Goal: Task Accomplishment & Management: Complete application form

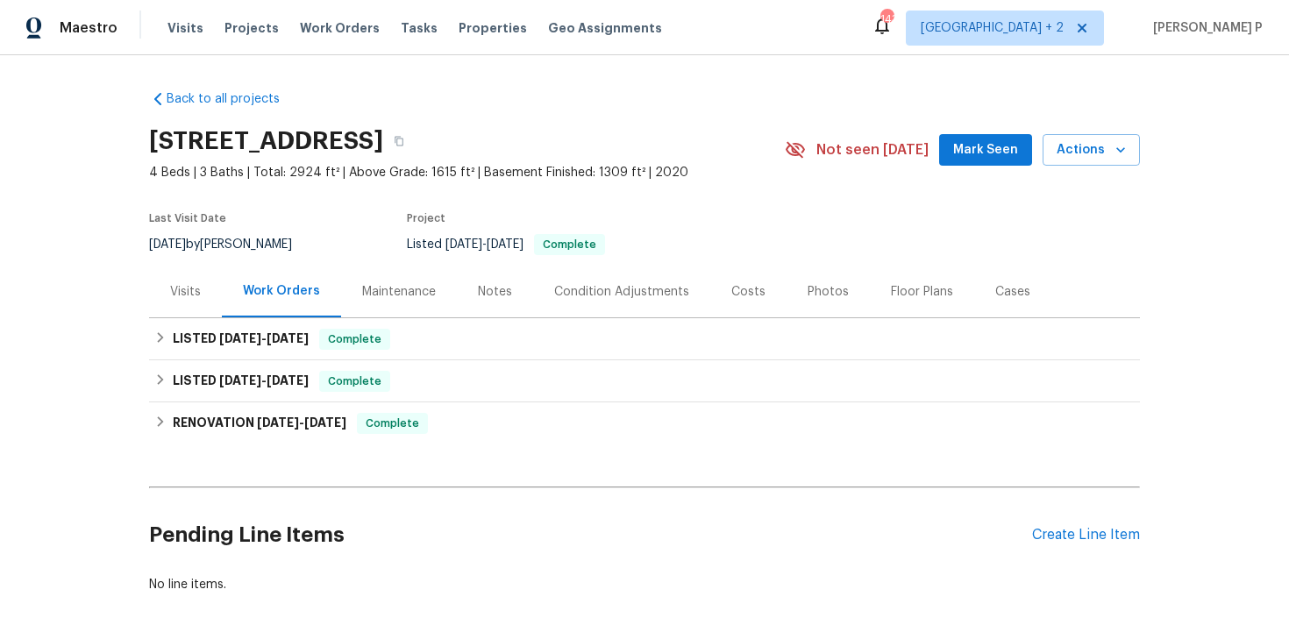
click at [1109, 552] on div "Pending Line Items Create Line Item" at bounding box center [644, 536] width 991 height 82
click at [1101, 536] on div "Create Line Item" at bounding box center [1086, 535] width 108 height 17
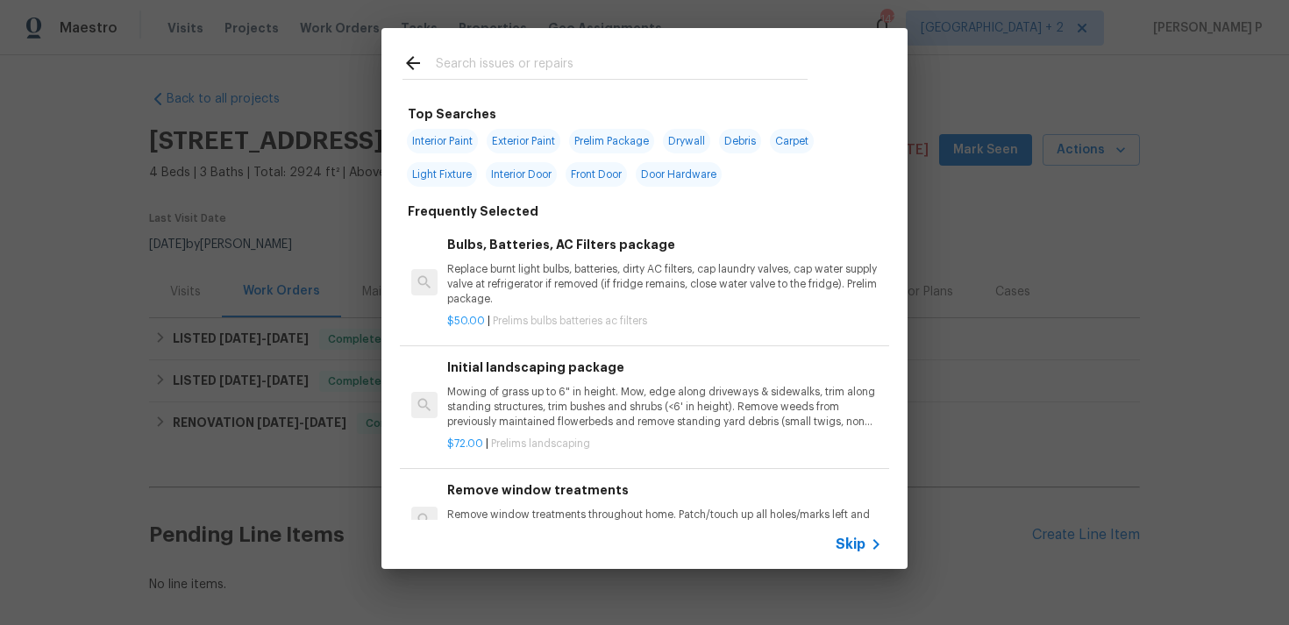
click at [853, 547] on span "Skip" at bounding box center [851, 545] width 30 height 18
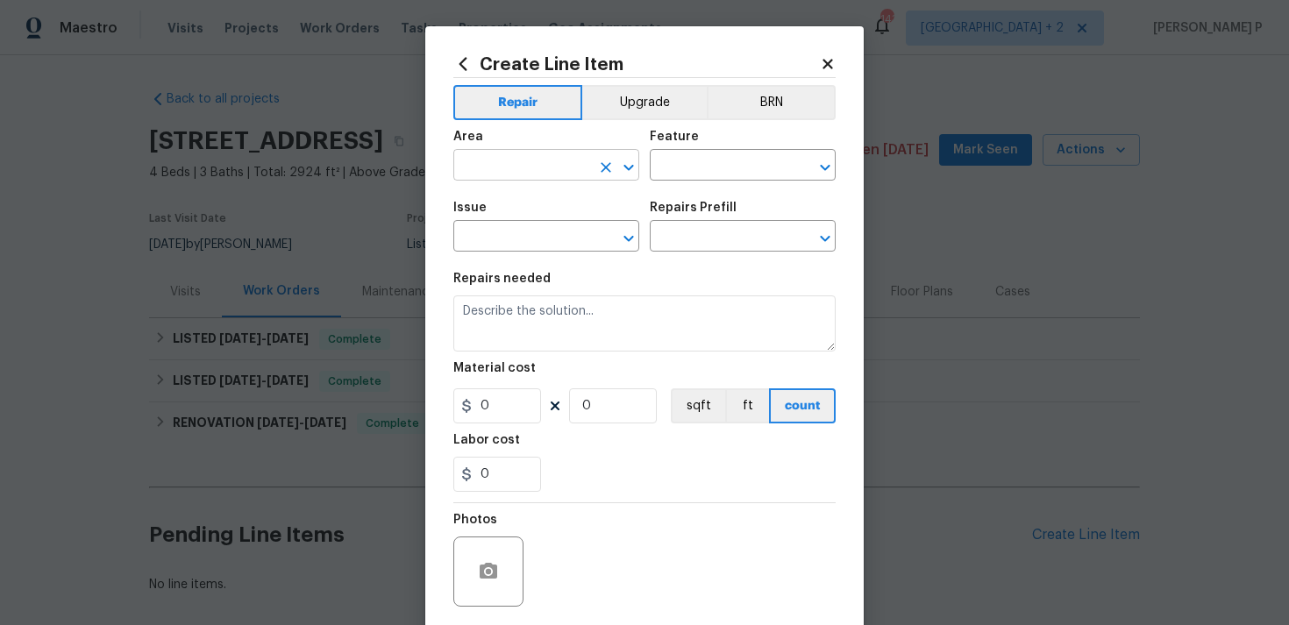
click at [536, 177] on input "text" at bounding box center [521, 166] width 137 height 27
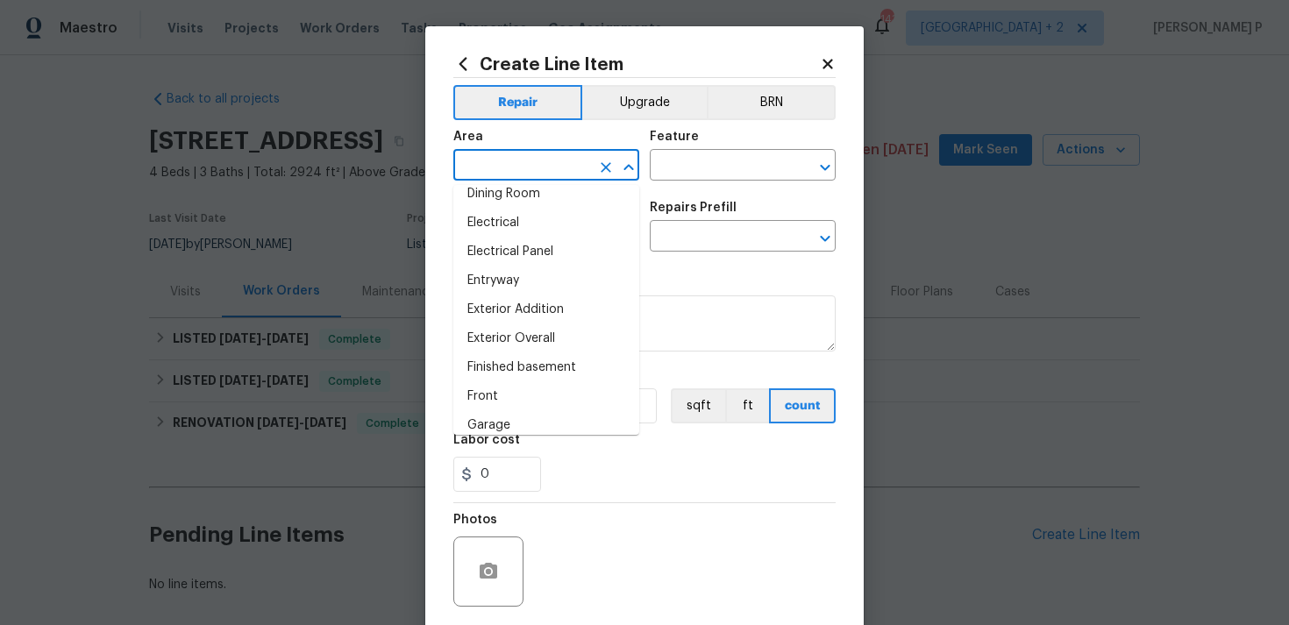
scroll to position [314, 0]
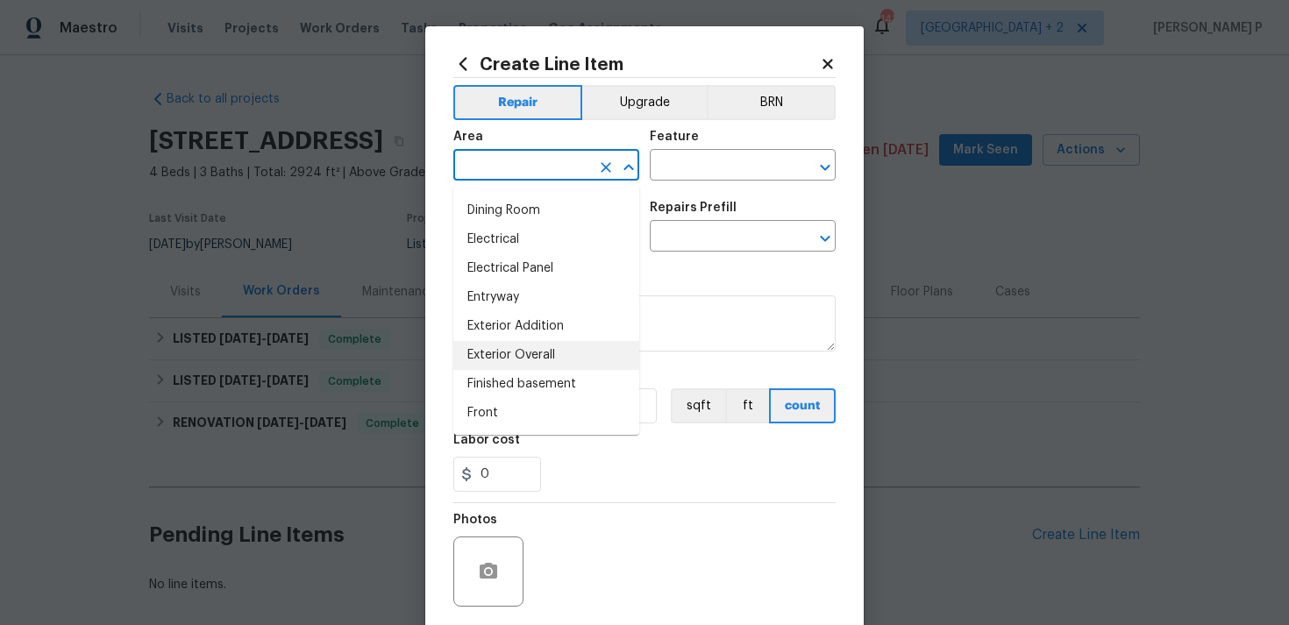
click at [502, 354] on li "Exterior Overall" at bounding box center [546, 355] width 186 height 29
type input "Exterior Overall"
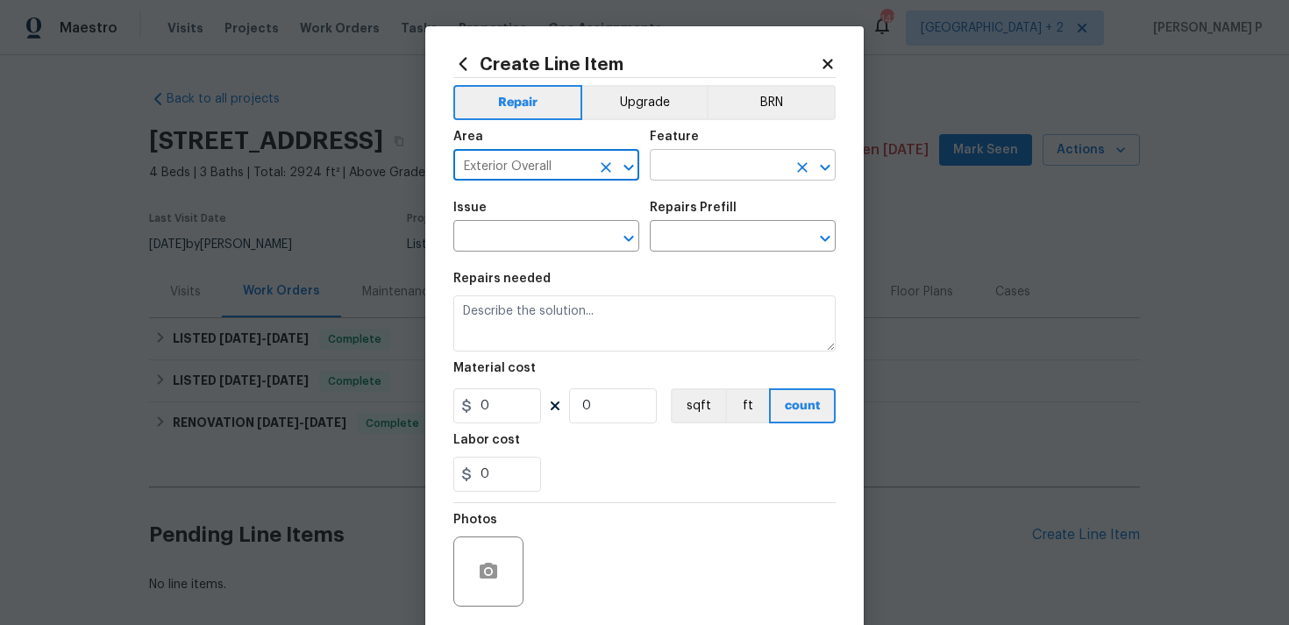
click at [746, 166] on input "text" at bounding box center [718, 166] width 137 height 27
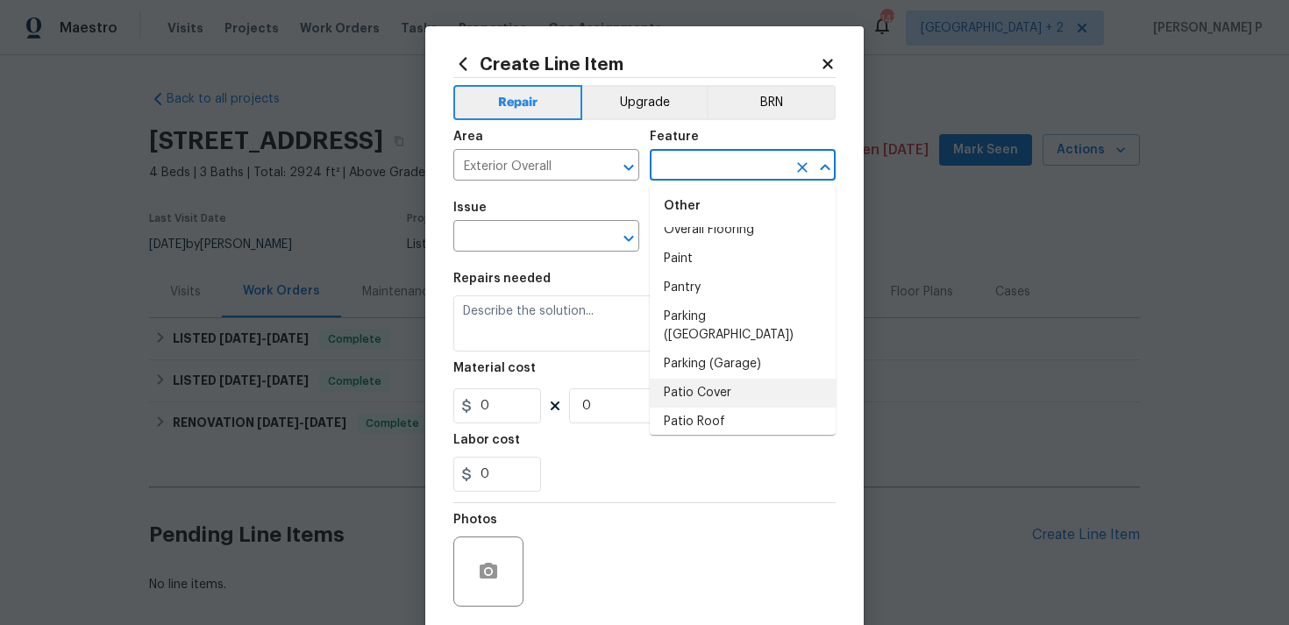
scroll to position [3069, 0]
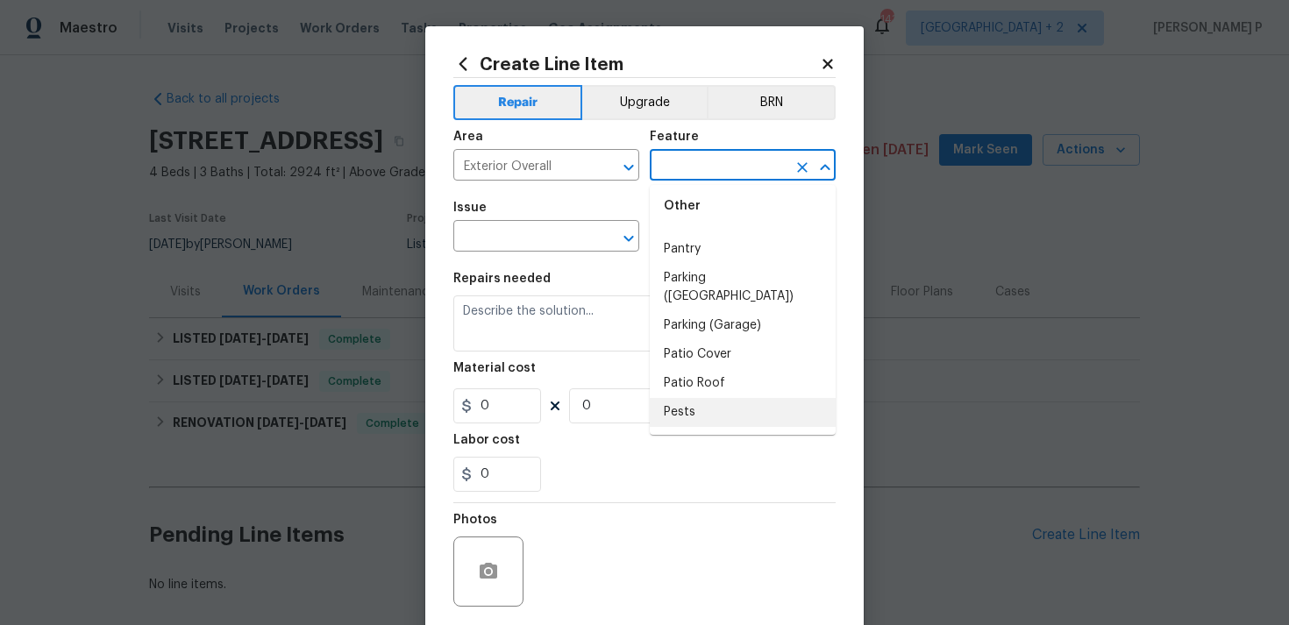
click at [687, 398] on li "Pests" at bounding box center [743, 412] width 186 height 29
type input "Pests"
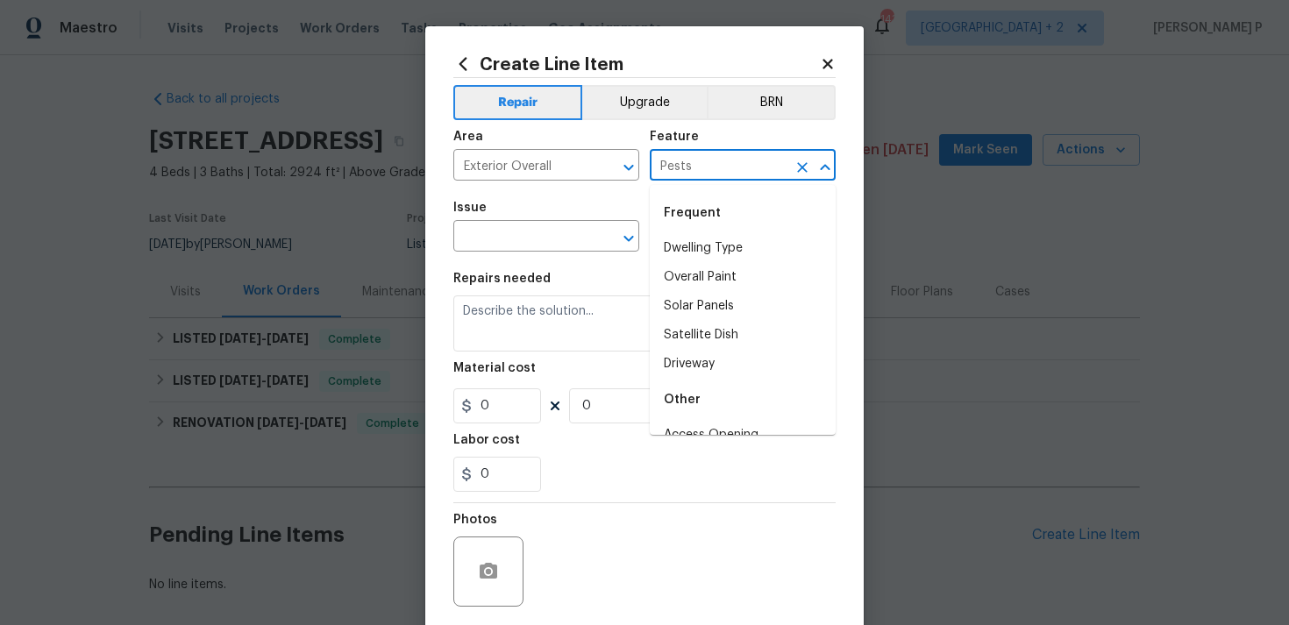
scroll to position [3043, 0]
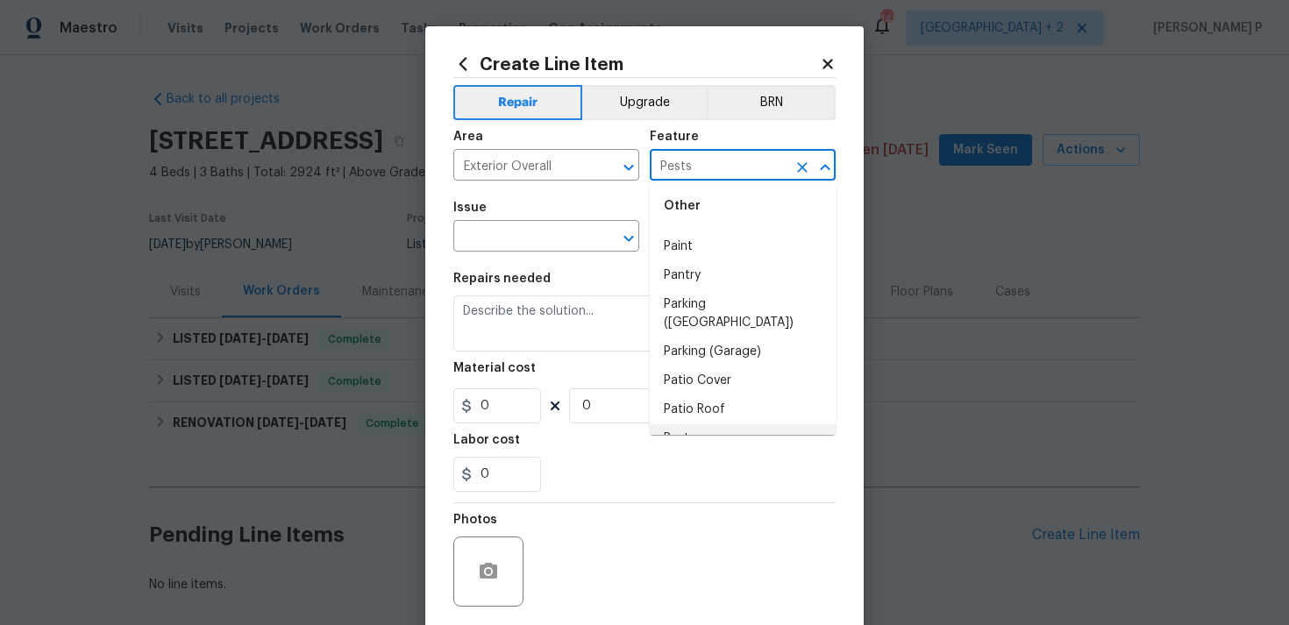
click at [687, 424] on li "Pests" at bounding box center [743, 438] width 186 height 29
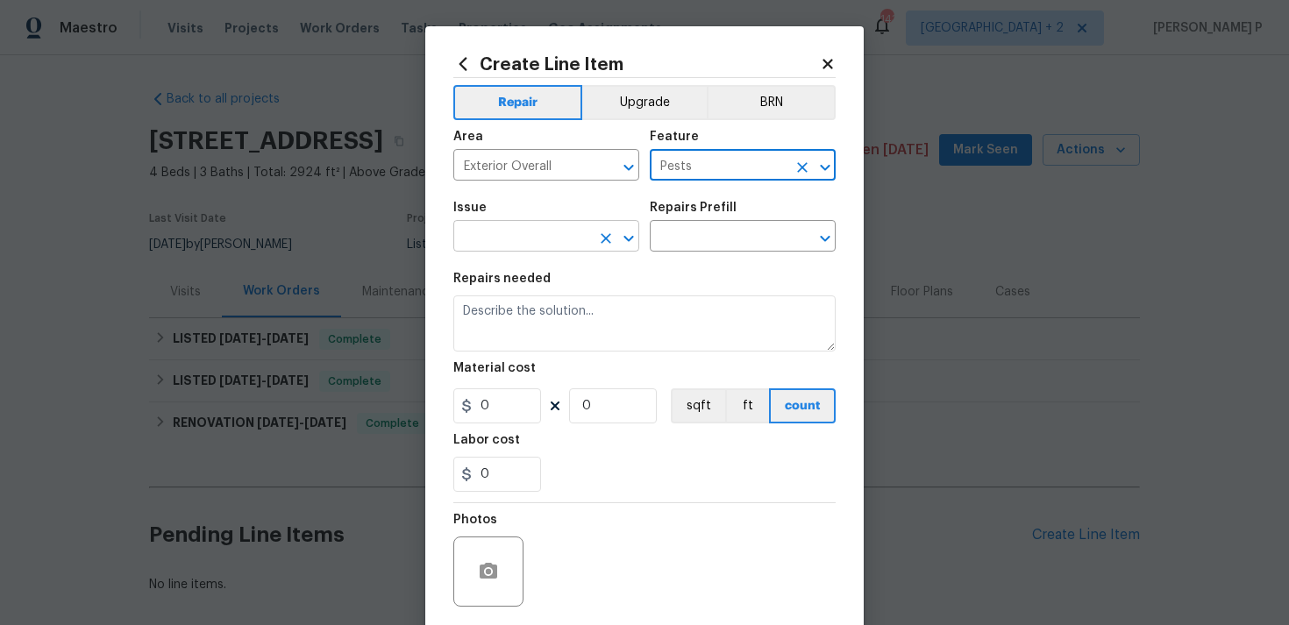
click at [636, 248] on icon "Open" at bounding box center [628, 238] width 21 height 21
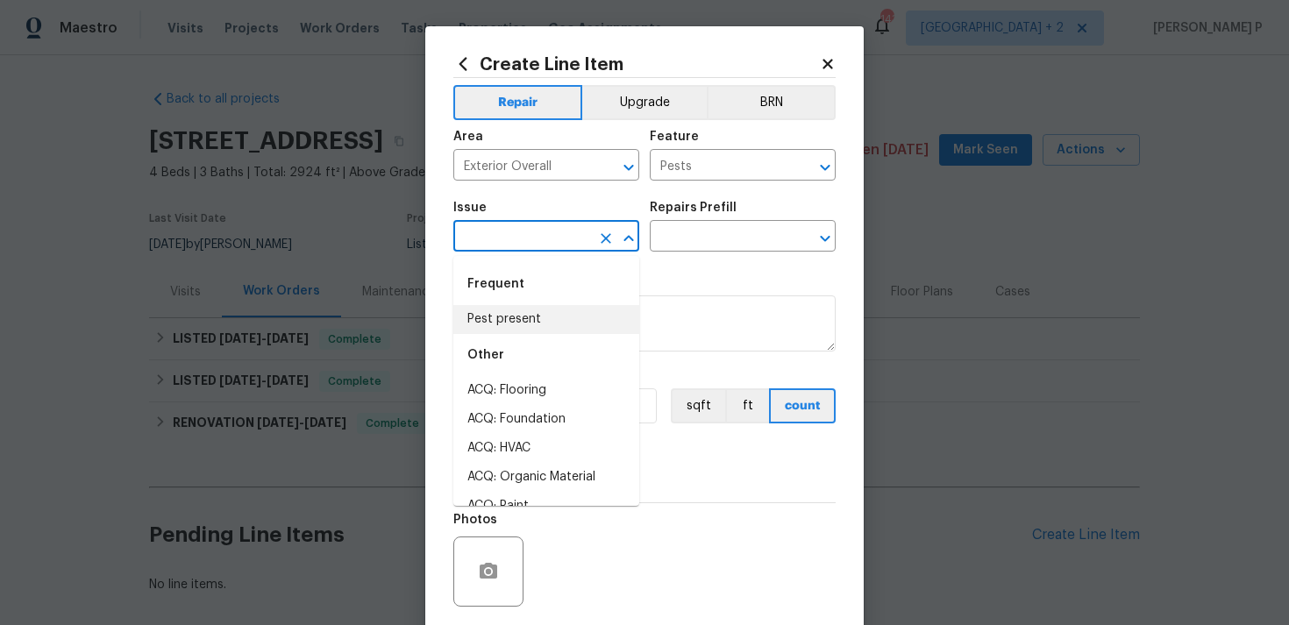
click at [496, 314] on li "Pest present" at bounding box center [546, 319] width 186 height 29
type input "Pest present"
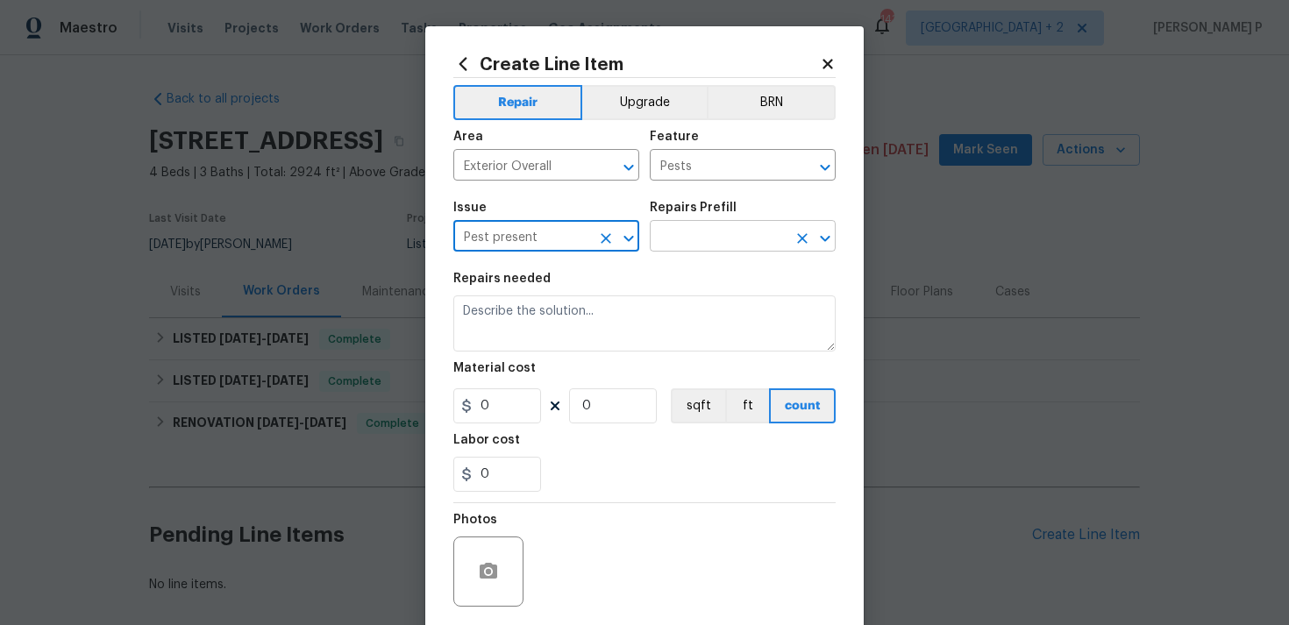
click at [706, 243] on input "text" at bounding box center [718, 237] width 137 height 27
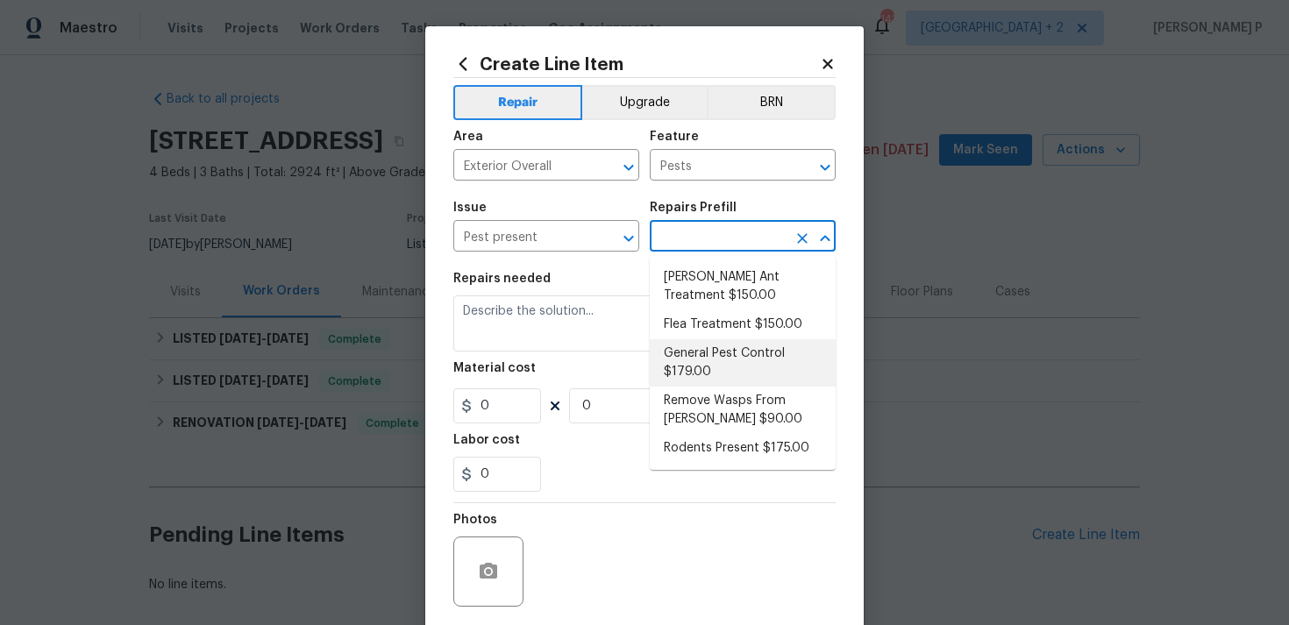
click at [746, 360] on li "General Pest Control $179.00" at bounding box center [743, 362] width 186 height 47
type input "General Pest Control $179.00"
type textarea "General pest treatment for active pest/insect infestation - non termite"
type input "179"
type input "1"
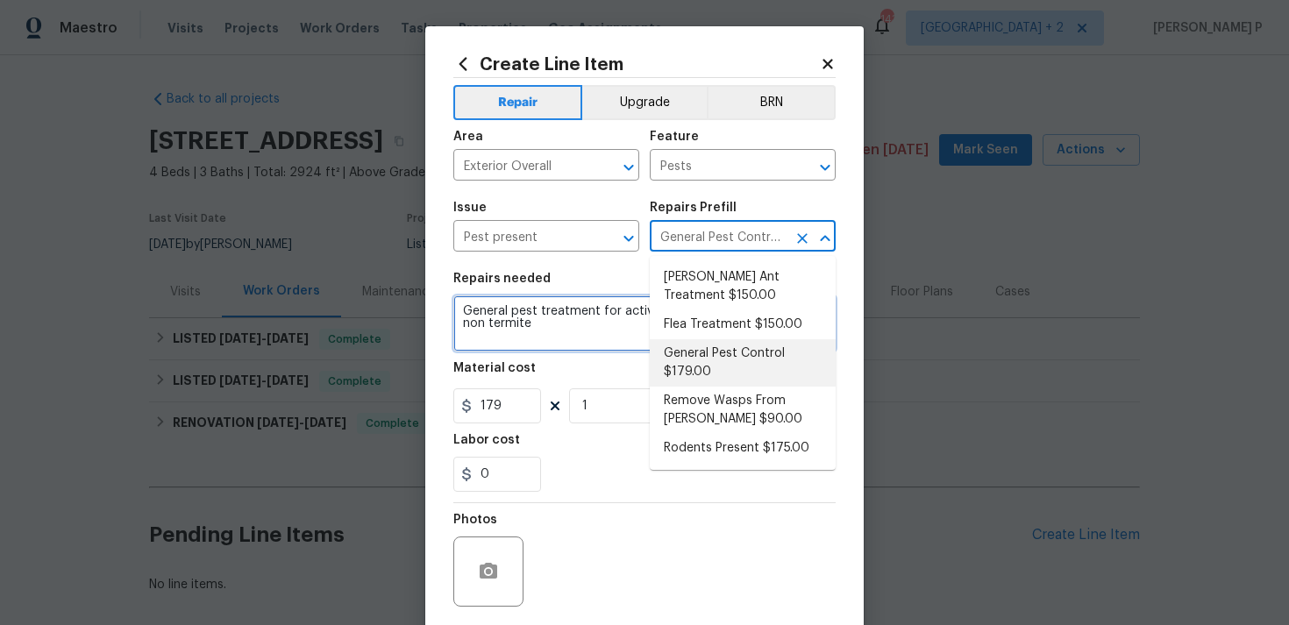
click at [514, 328] on textarea "General pest treatment for active pest/insect infestation - non termite" at bounding box center [644, 324] width 382 height 56
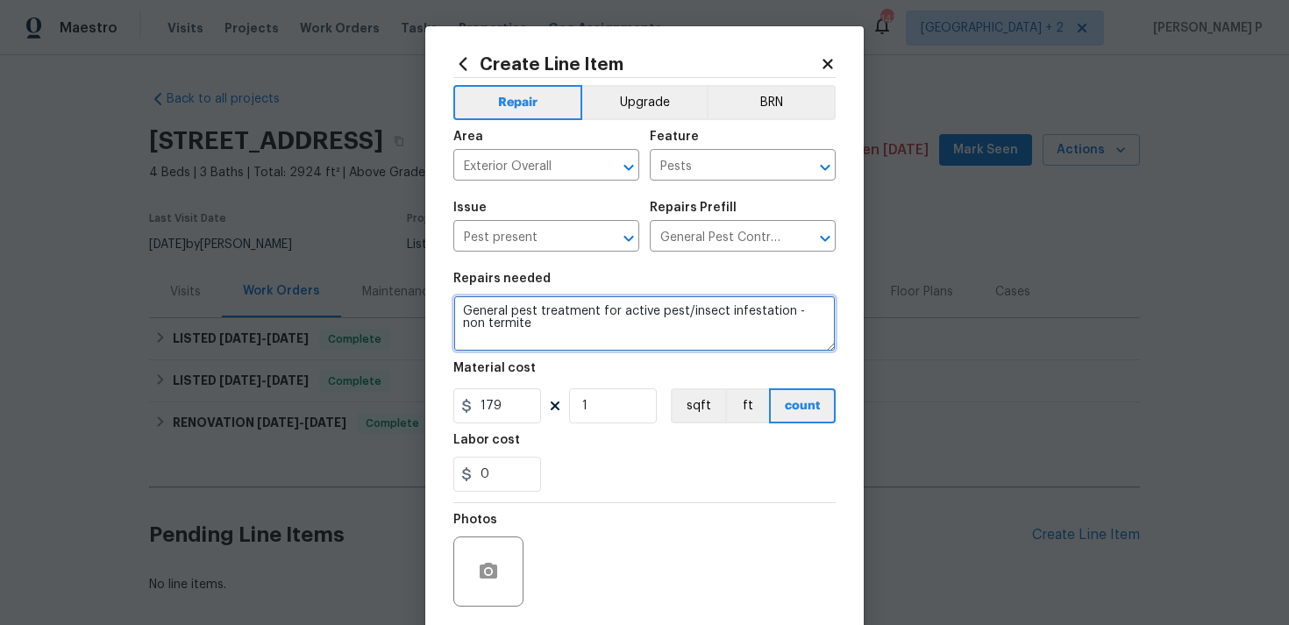
click at [514, 328] on textarea "General pest treatment for active pest/insect infestation - non termite" at bounding box center [644, 324] width 382 height 56
paste textarea "Please proceed with killing the yellow jacket nest located in the [GEOGRAPHIC_D…"
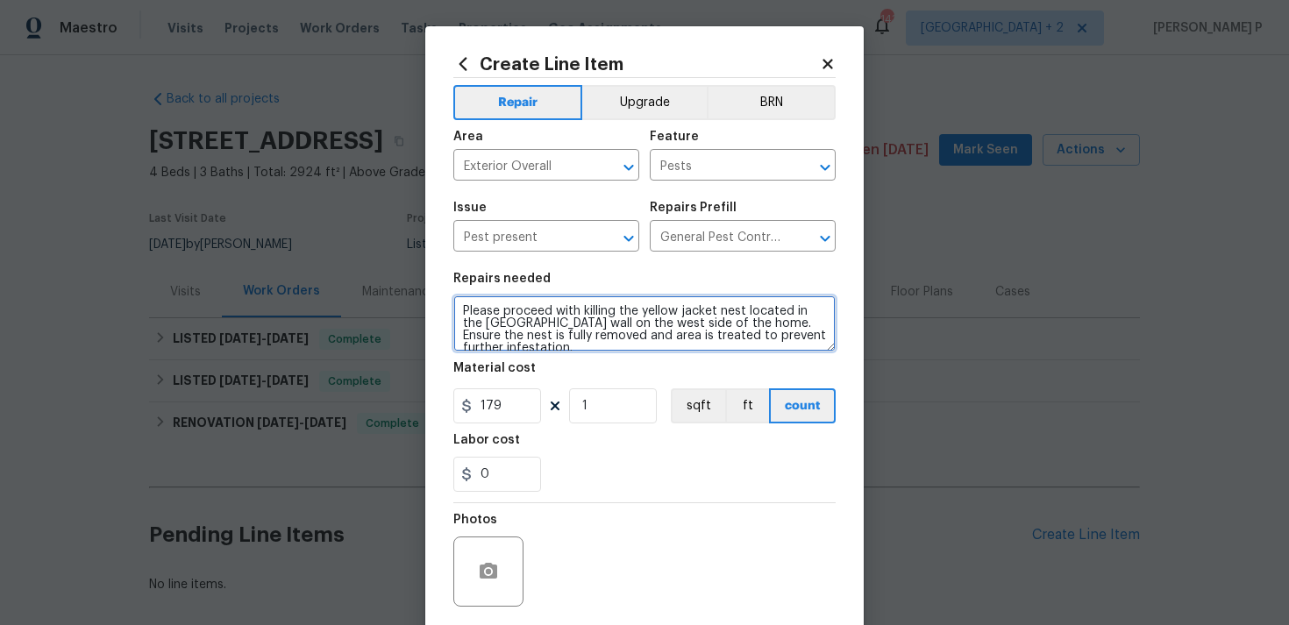
type textarea "Please proceed with killing the yellow jacket nest located in the [GEOGRAPHIC_D…"
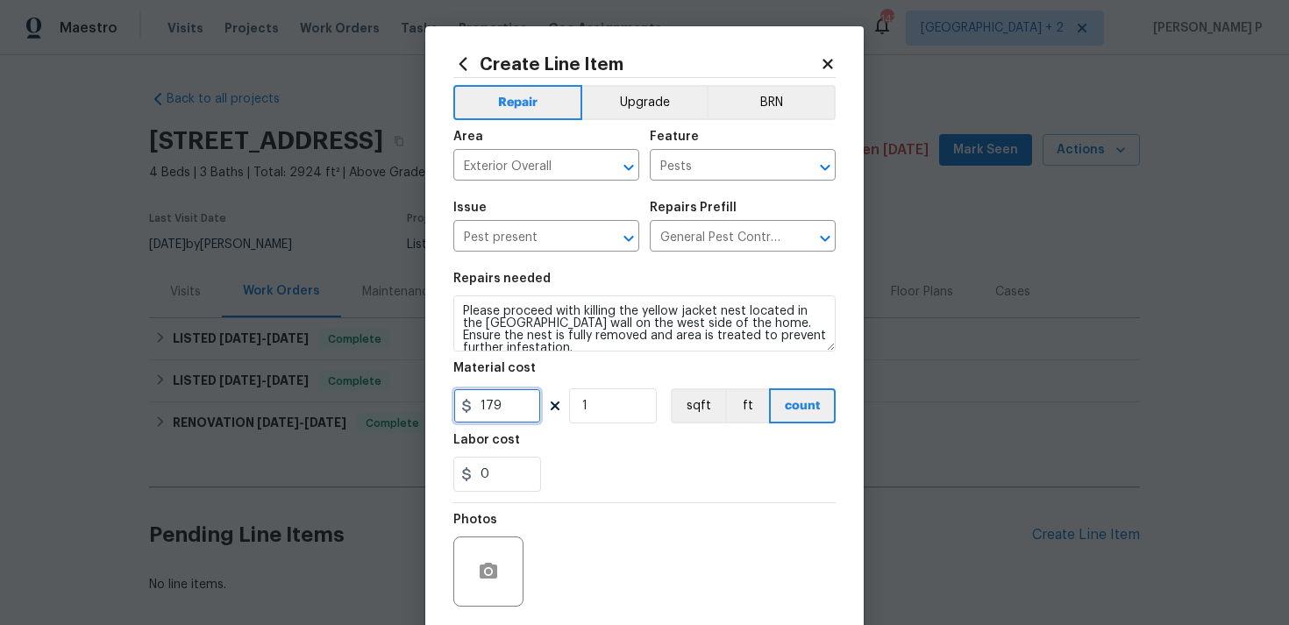
click at [503, 417] on input "179" at bounding box center [497, 405] width 88 height 35
type input "125"
click at [559, 495] on section "Repairs needed Please proceed with killing the yellow jacket nest located in th…" at bounding box center [644, 382] width 382 height 240
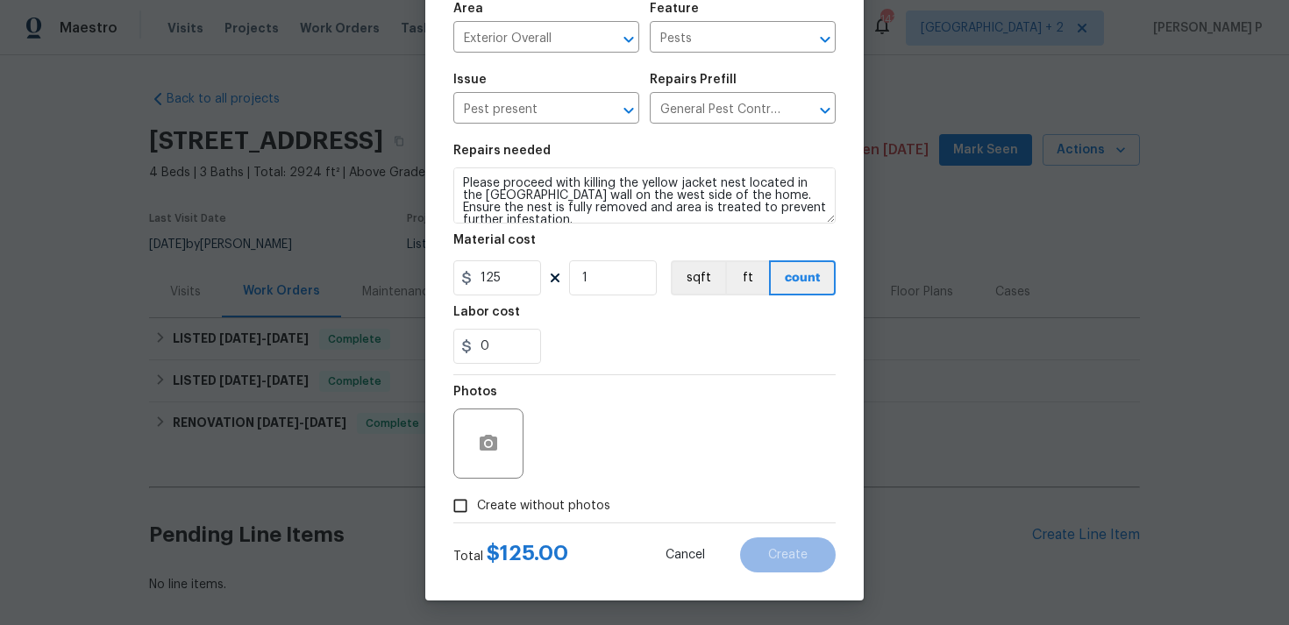
scroll to position [131, 0]
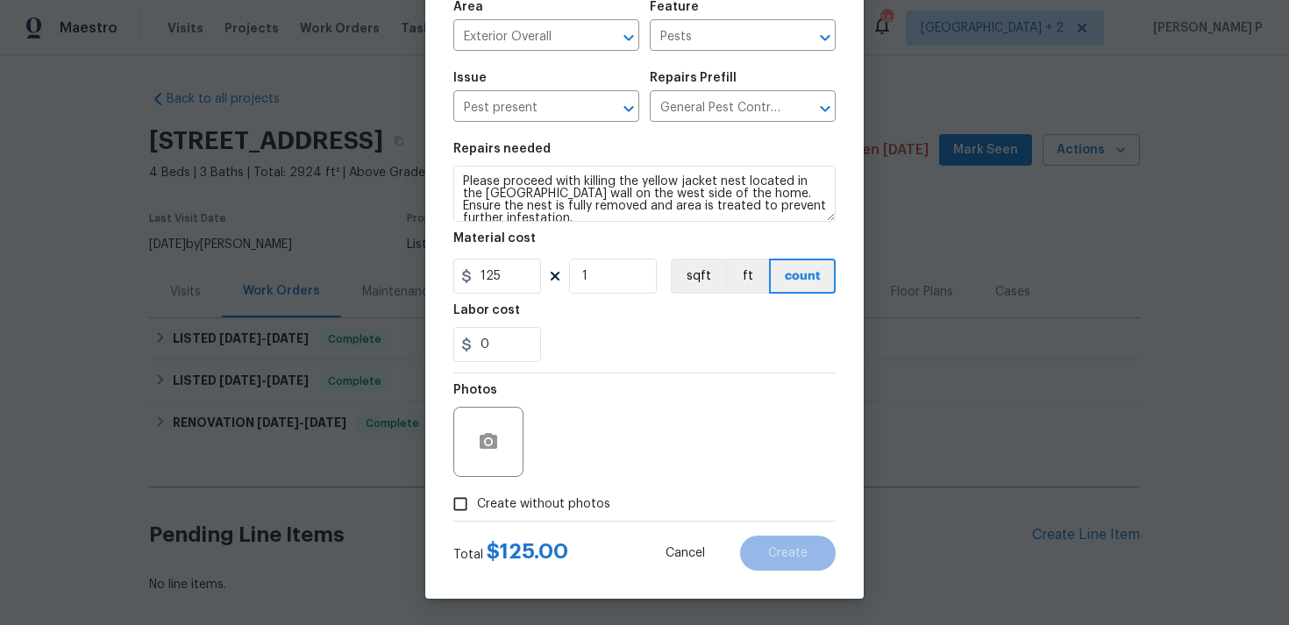
click at [465, 496] on input "Create without photos" at bounding box center [460, 504] width 33 height 33
checkbox input "true"
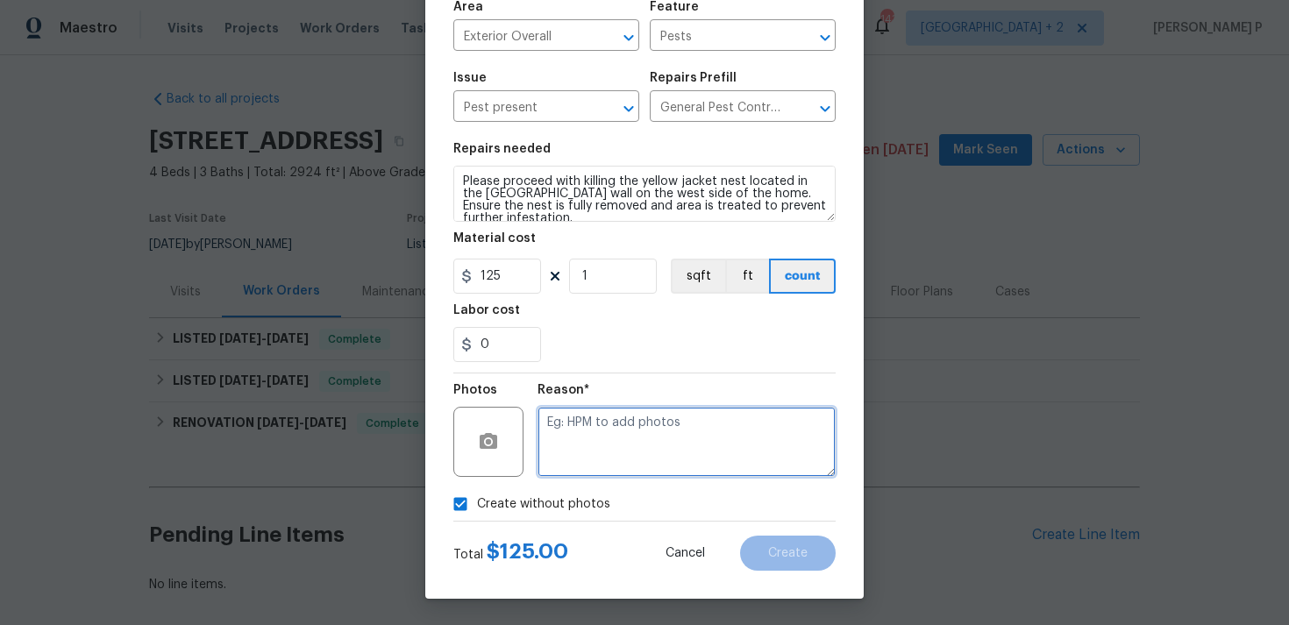
click at [609, 450] on textarea at bounding box center [687, 442] width 298 height 70
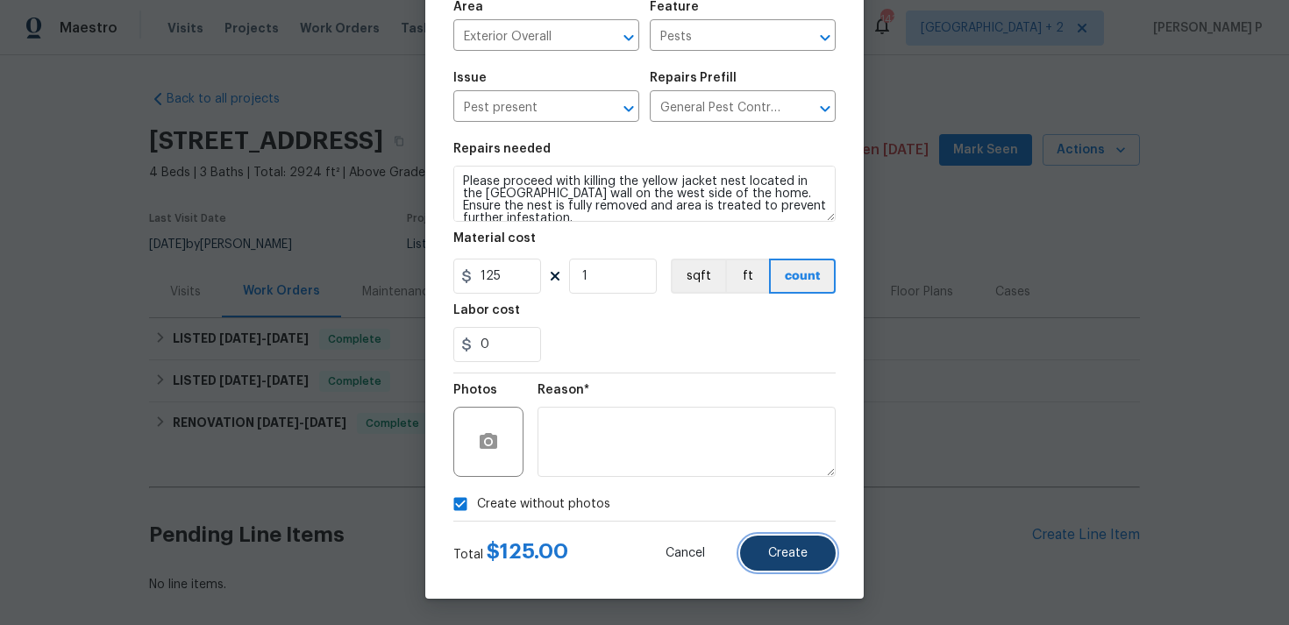
click at [796, 559] on span "Create" at bounding box center [787, 553] width 39 height 13
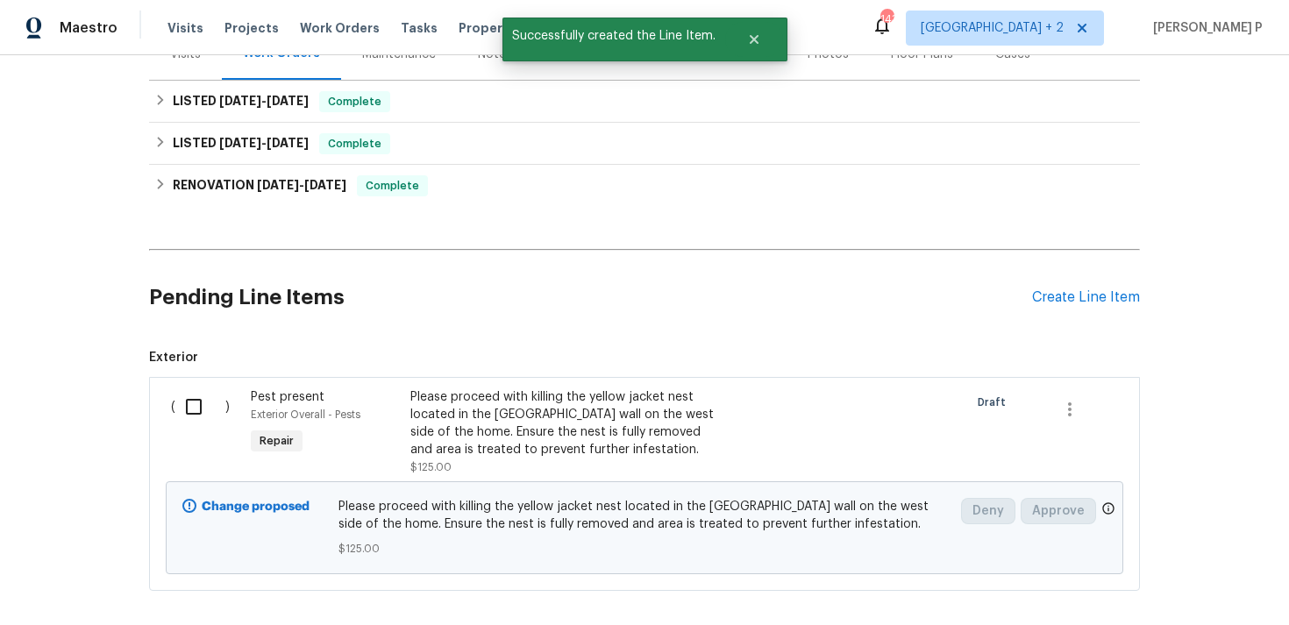
scroll to position [323, 0]
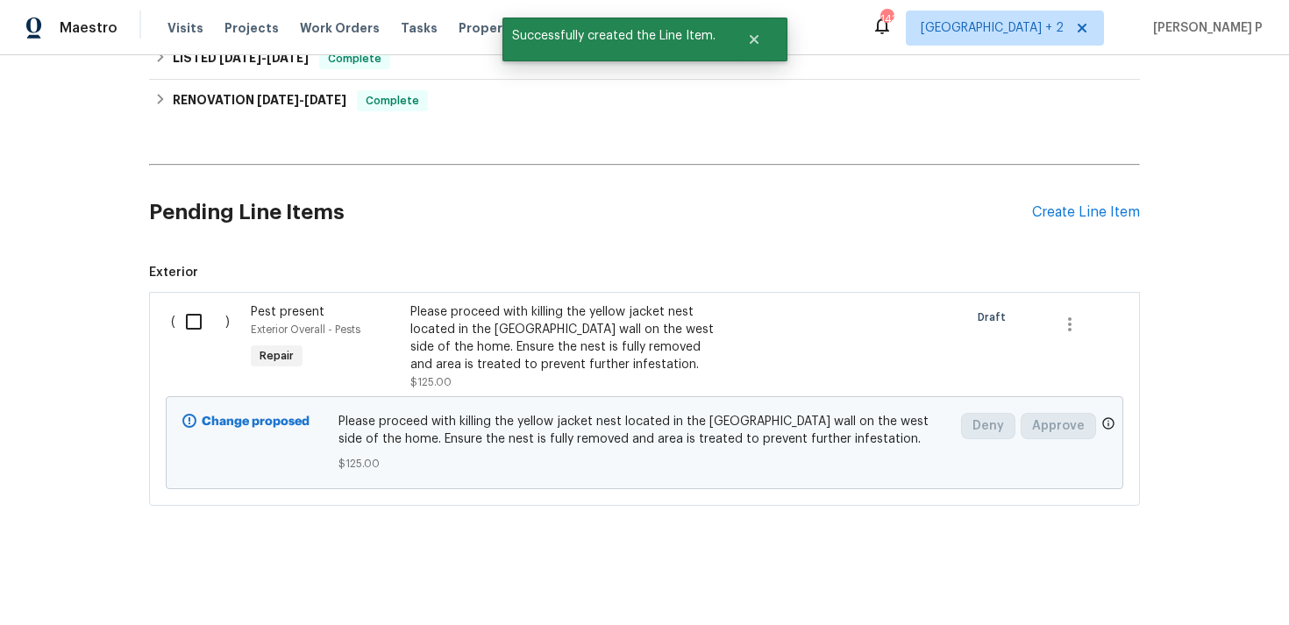
click at [194, 326] on input "checkbox" at bounding box center [200, 321] width 50 height 37
checkbox input "true"
click at [1203, 576] on span "Create Work Order" at bounding box center [1188, 582] width 117 height 22
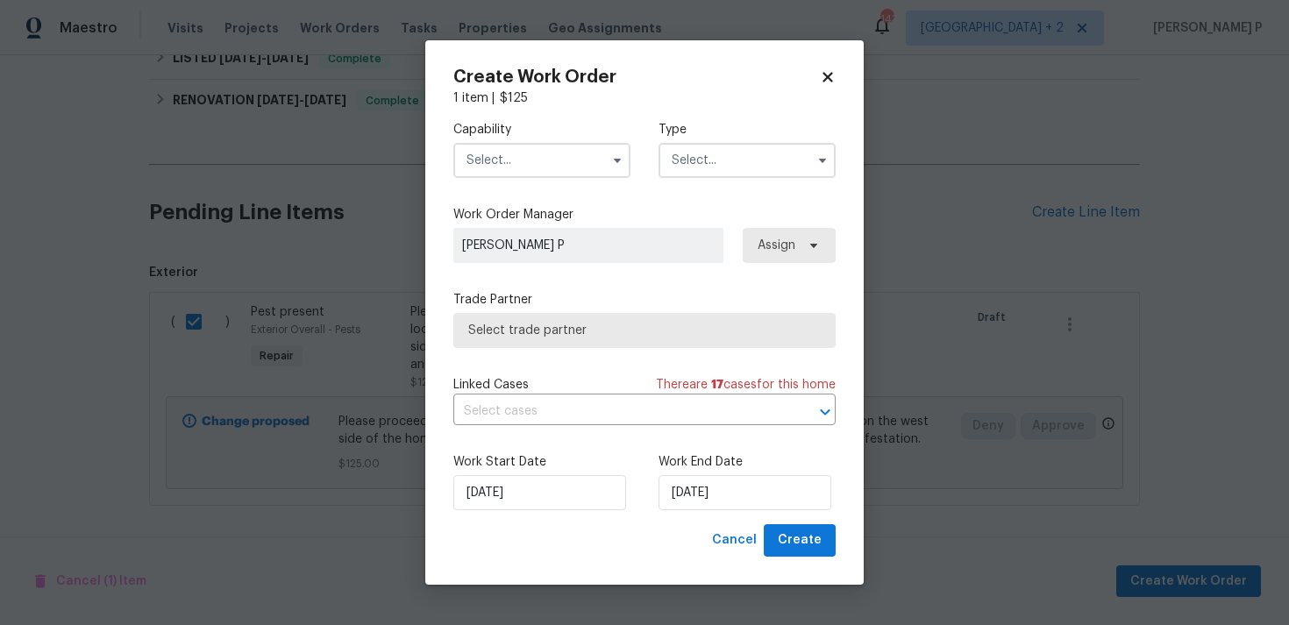
click at [735, 148] on input "text" at bounding box center [747, 160] width 177 height 35
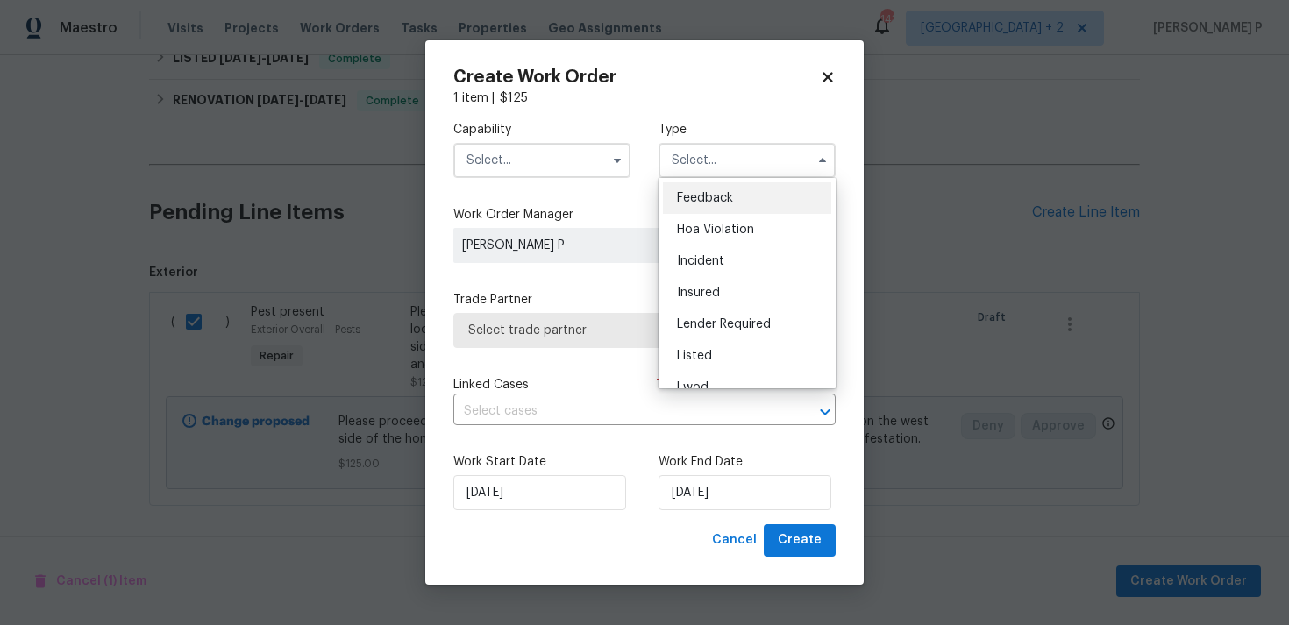
click at [701, 194] on span "Feedback" at bounding box center [705, 198] width 56 height 12
type input "Feedback"
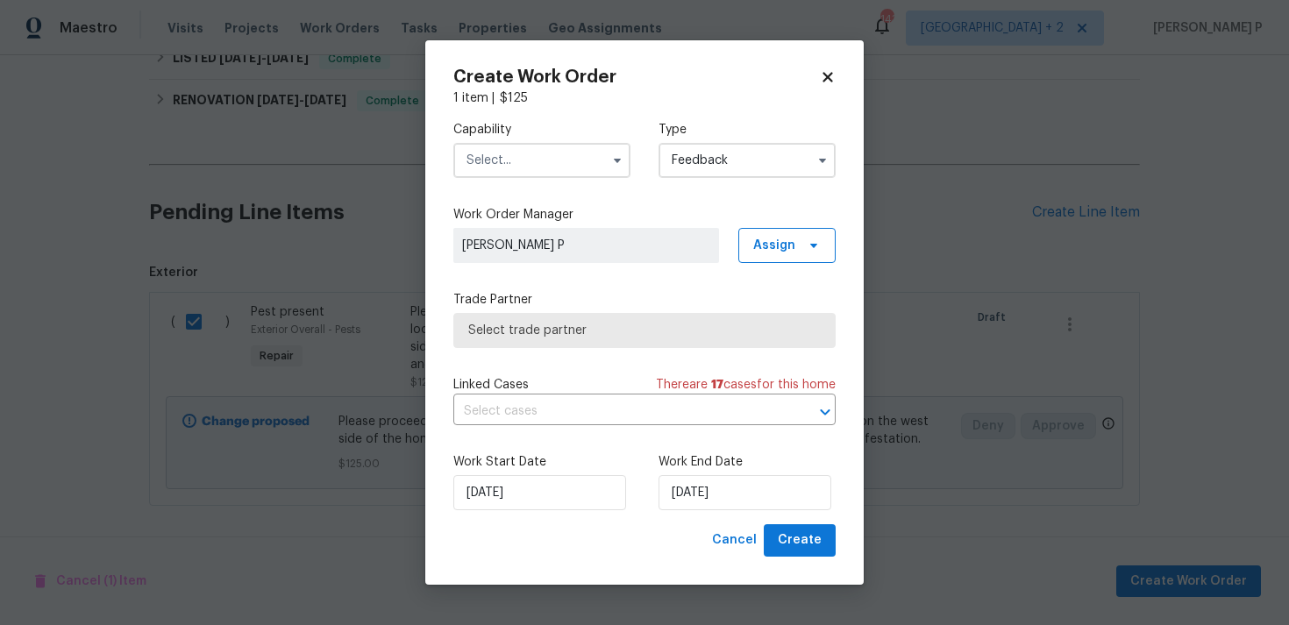
click at [523, 159] on input "text" at bounding box center [541, 160] width 177 height 35
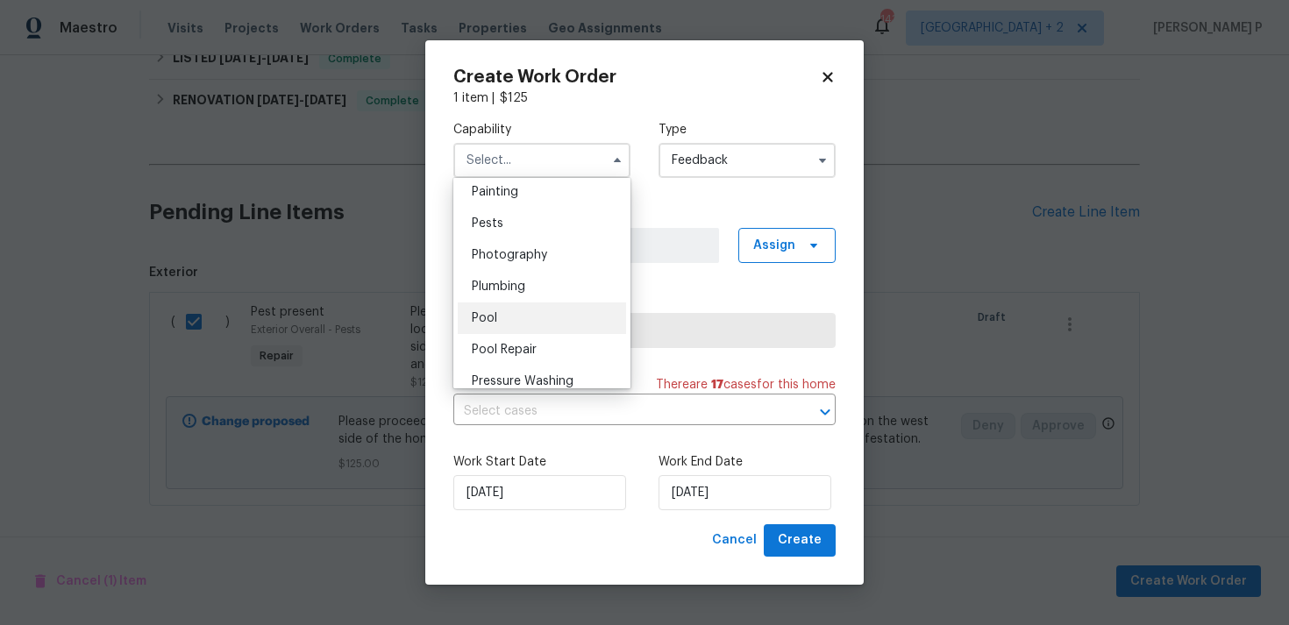
scroll to position [1470, 0]
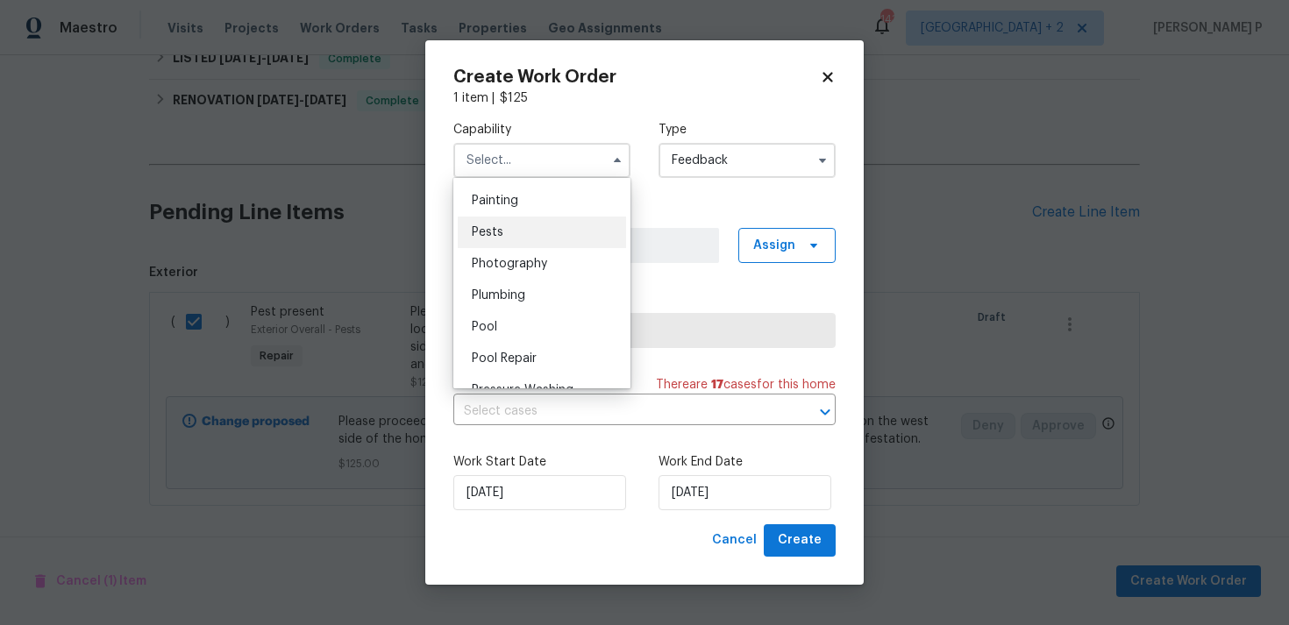
click at [503, 224] on div "Pests" at bounding box center [542, 233] width 168 height 32
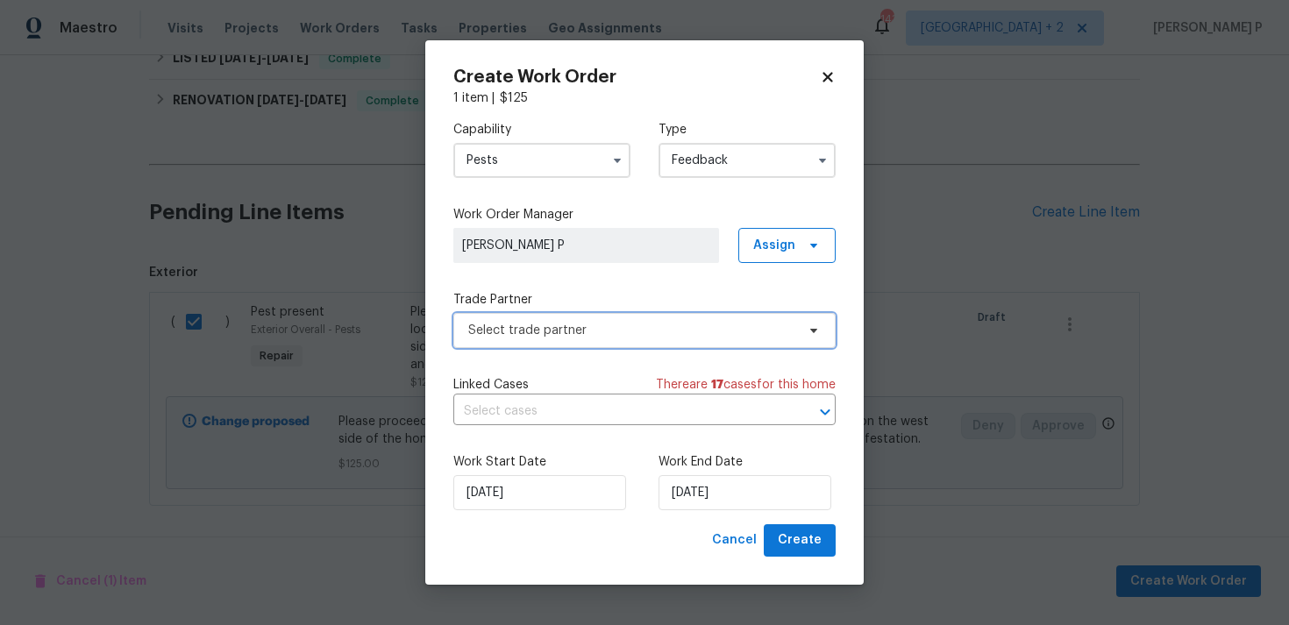
click at [588, 331] on span "Select trade partner" at bounding box center [631, 331] width 327 height 18
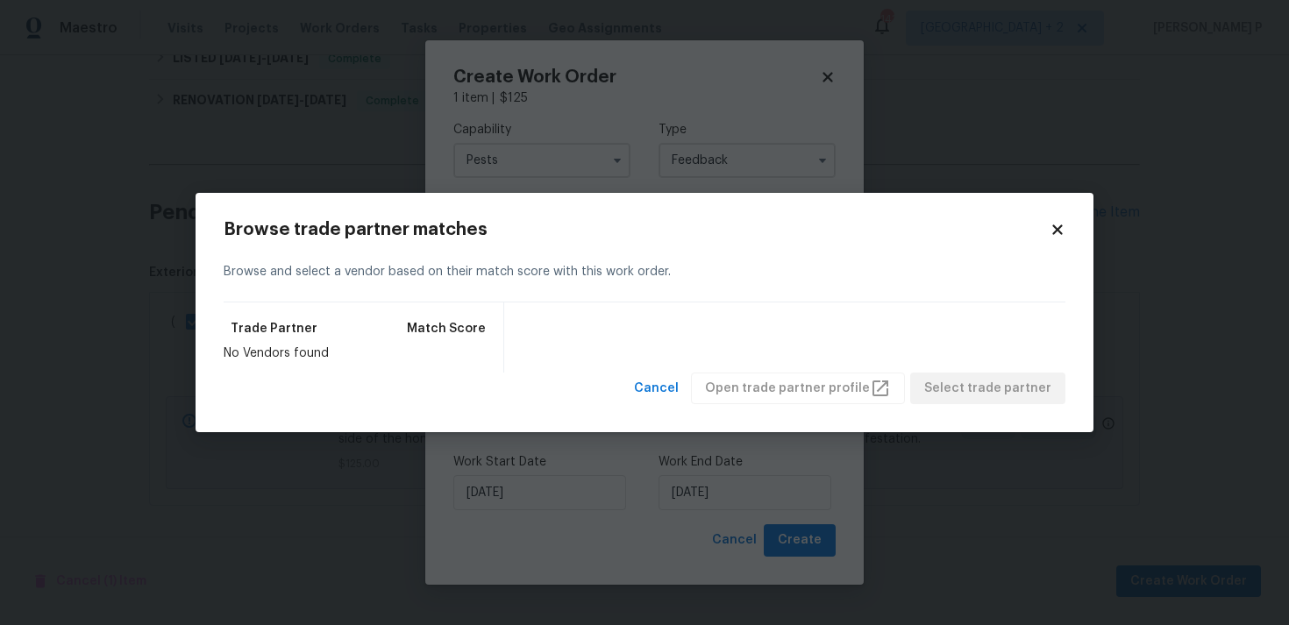
click at [1073, 227] on div "Browse trade partner matches Browse and select a vendor based on their match sc…" at bounding box center [645, 313] width 898 height 240
click at [1054, 228] on icon at bounding box center [1057, 229] width 10 height 10
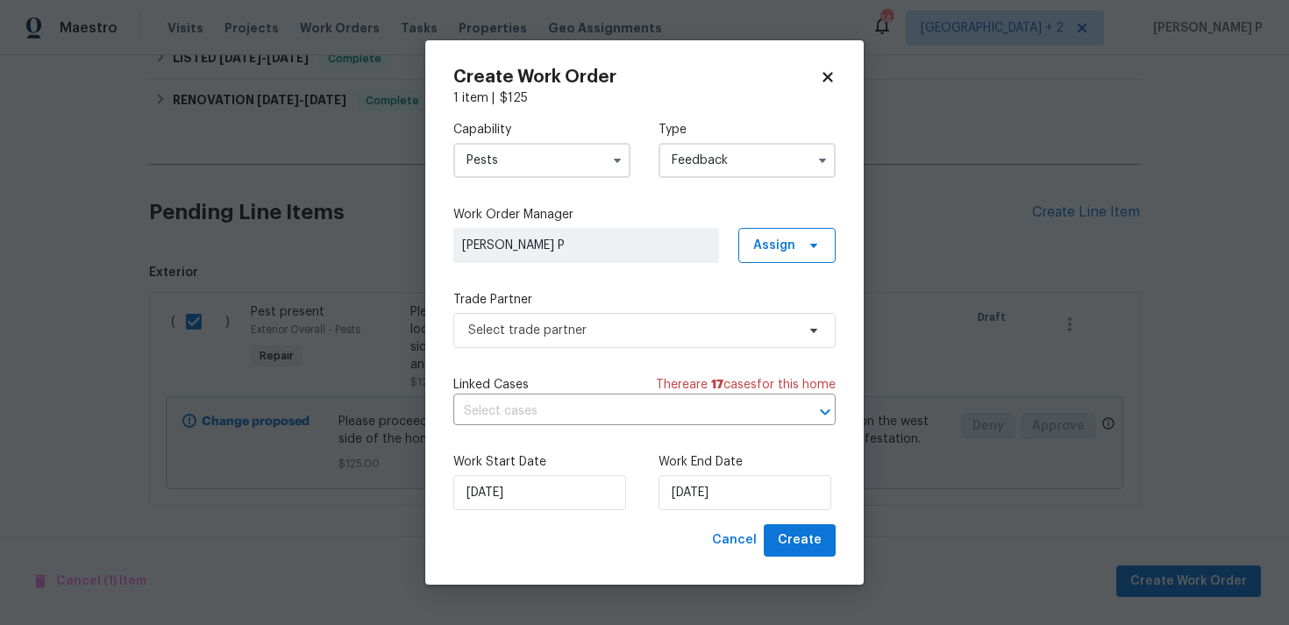
click at [577, 163] on input "Pests" at bounding box center [541, 160] width 177 height 35
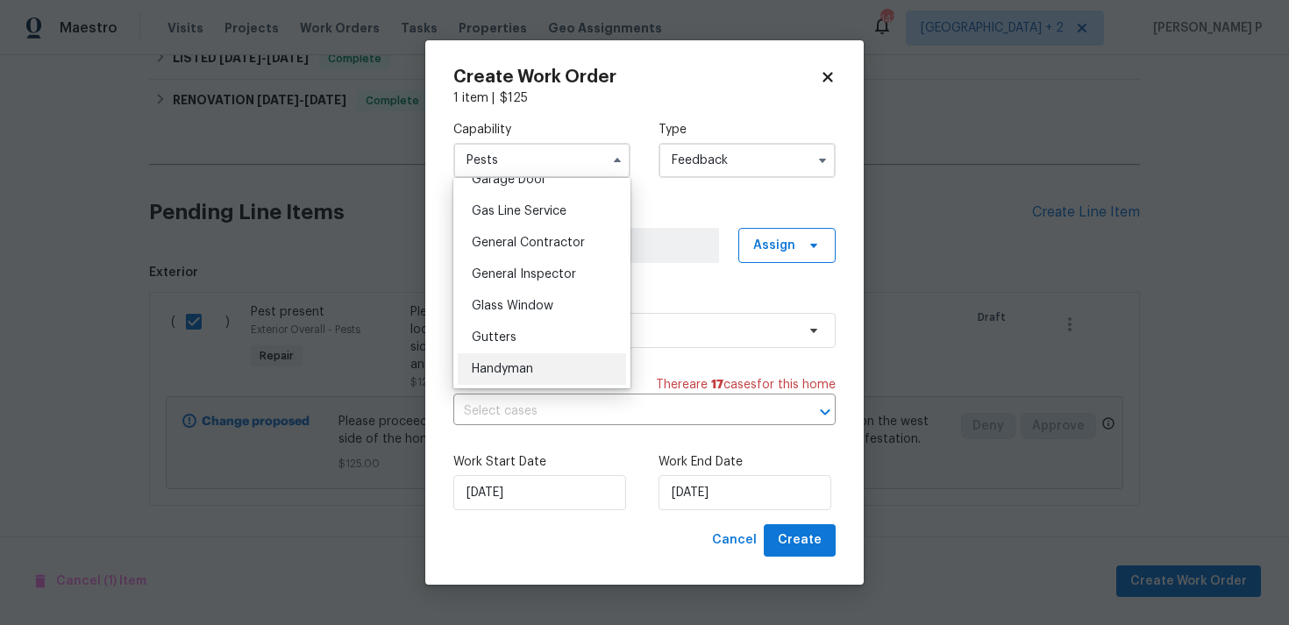
click at [516, 359] on div "Handyman" at bounding box center [542, 369] width 168 height 32
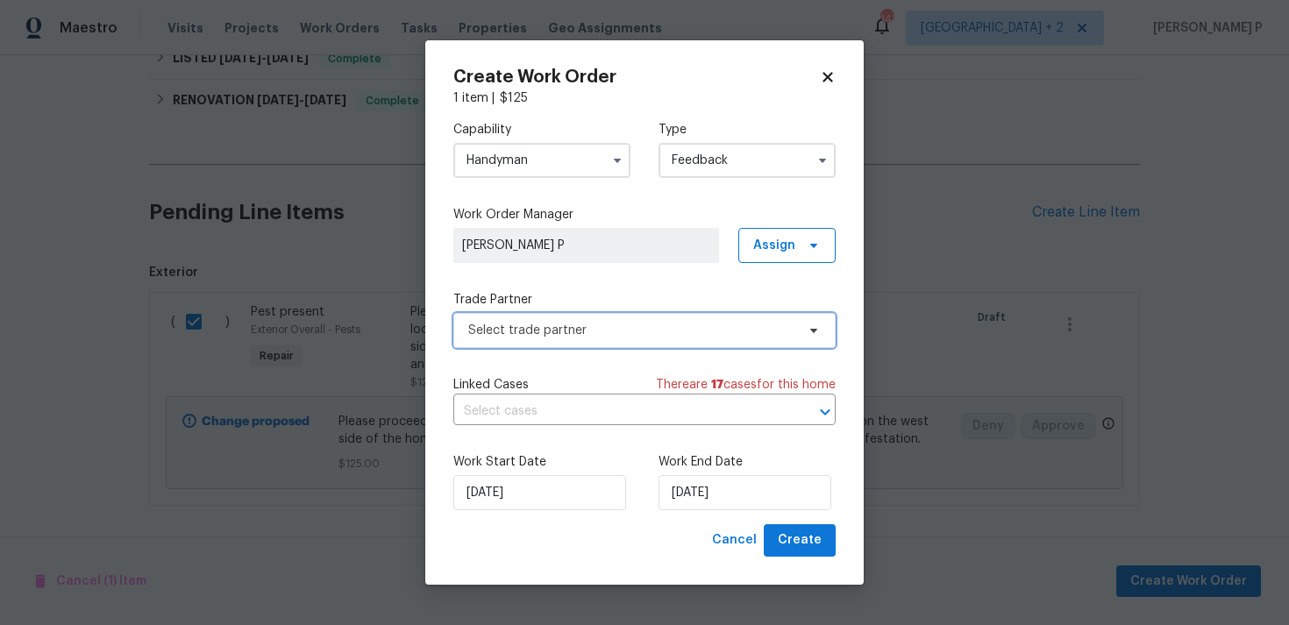
click at [633, 331] on span "Select trade partner" at bounding box center [631, 331] width 327 height 18
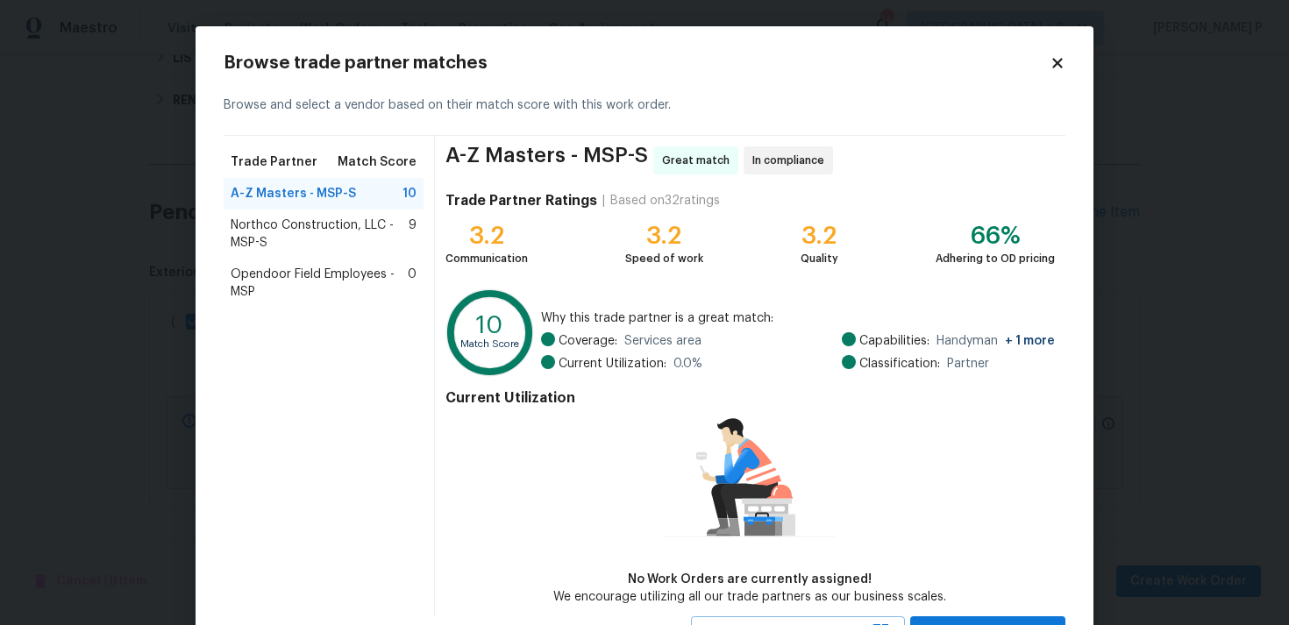
click at [1059, 63] on icon at bounding box center [1058, 63] width 16 height 16
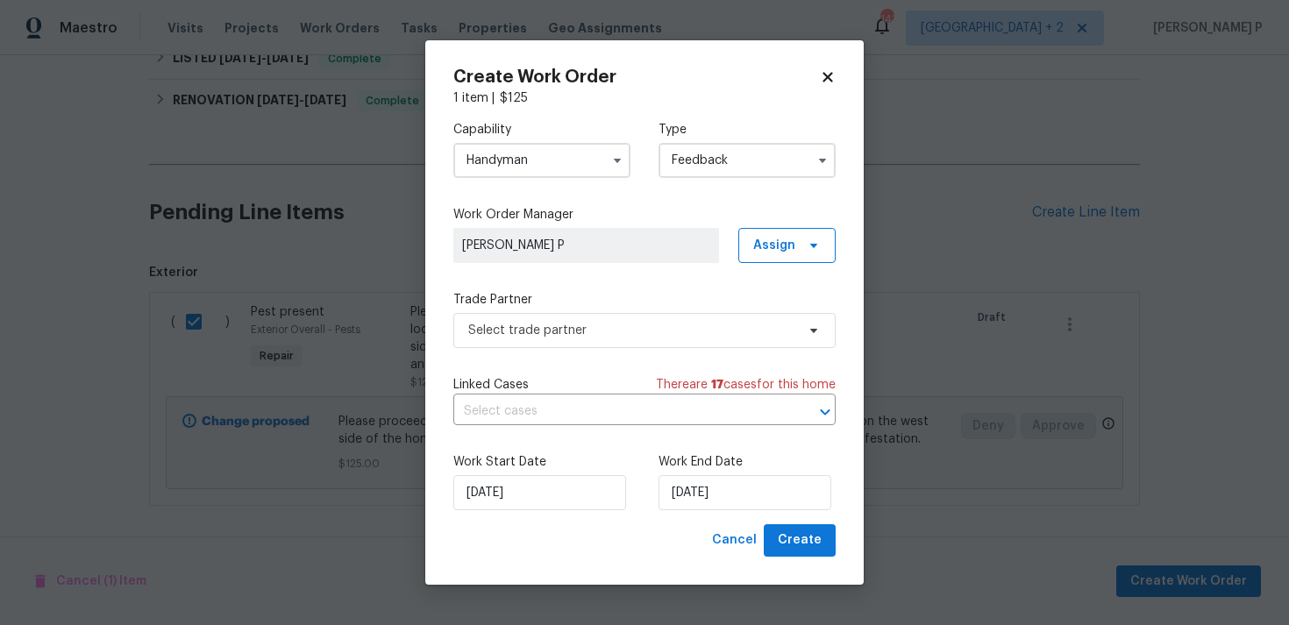
click at [565, 160] on input "Handyman" at bounding box center [541, 160] width 177 height 35
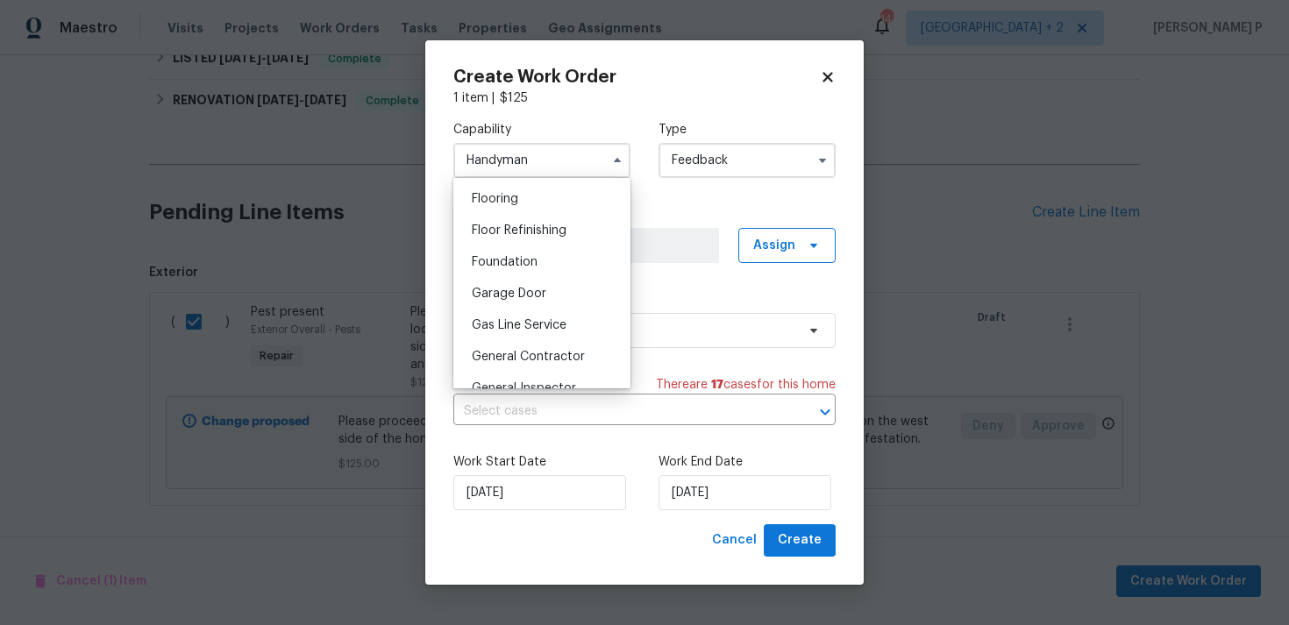
scroll to position [692, 0]
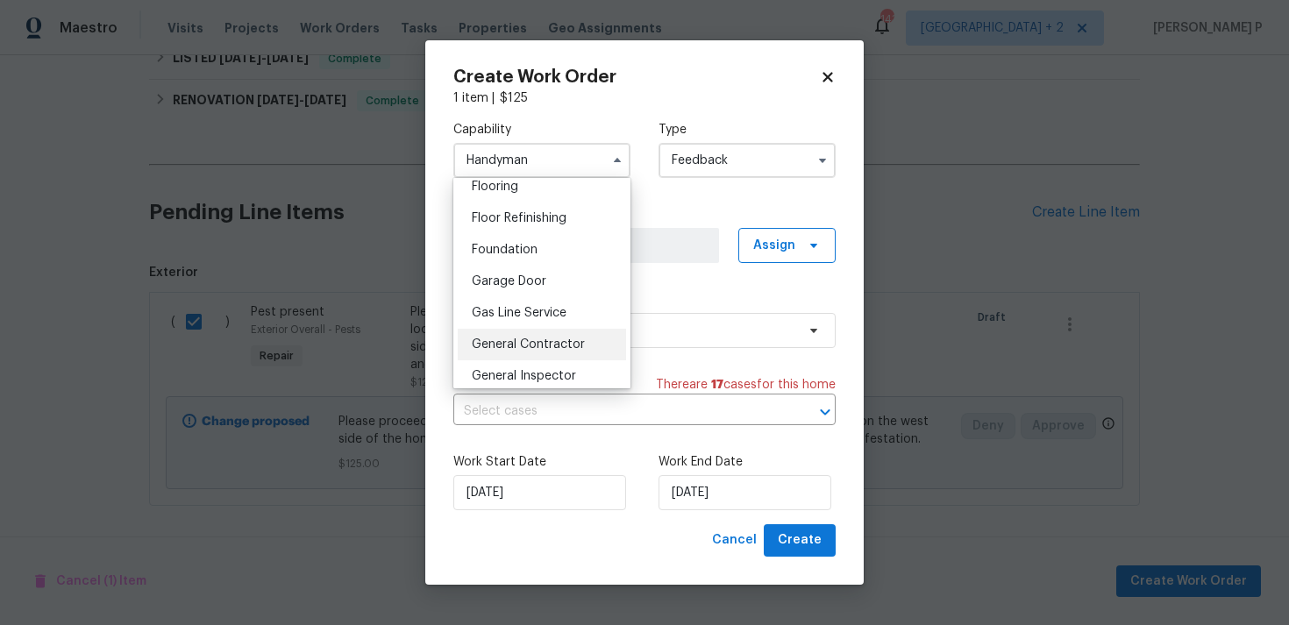
click at [504, 340] on span "General Contractor" at bounding box center [528, 344] width 113 height 12
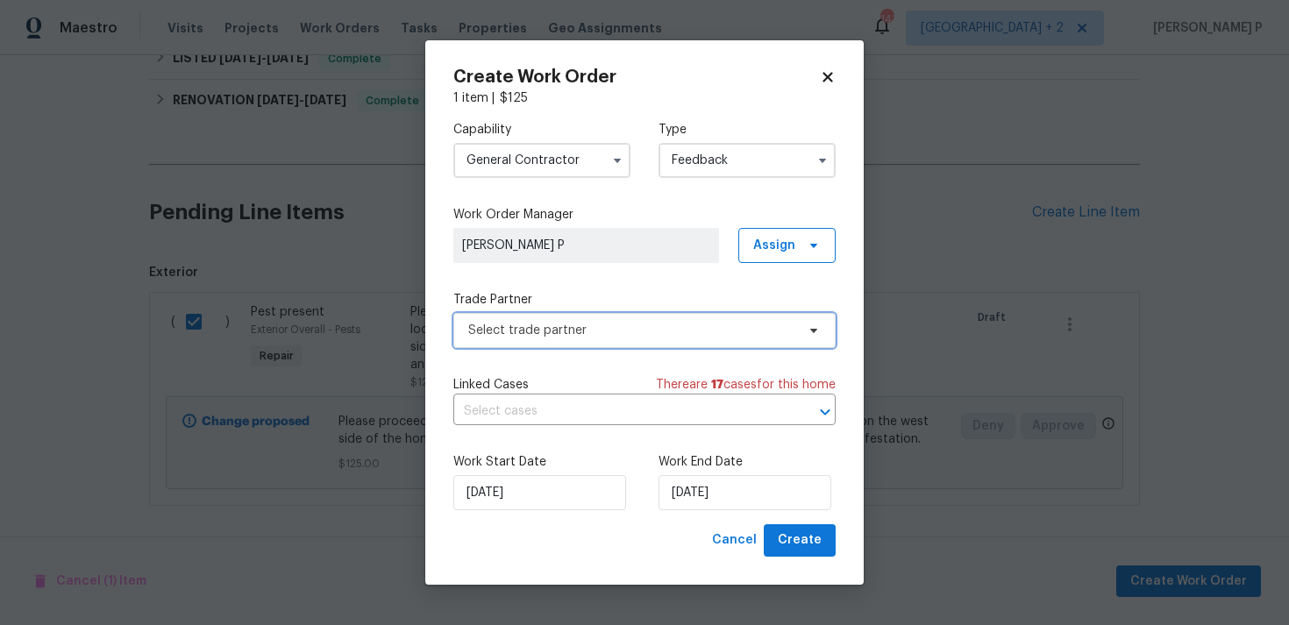
click at [586, 334] on span "Select trade partner" at bounding box center [631, 331] width 327 height 18
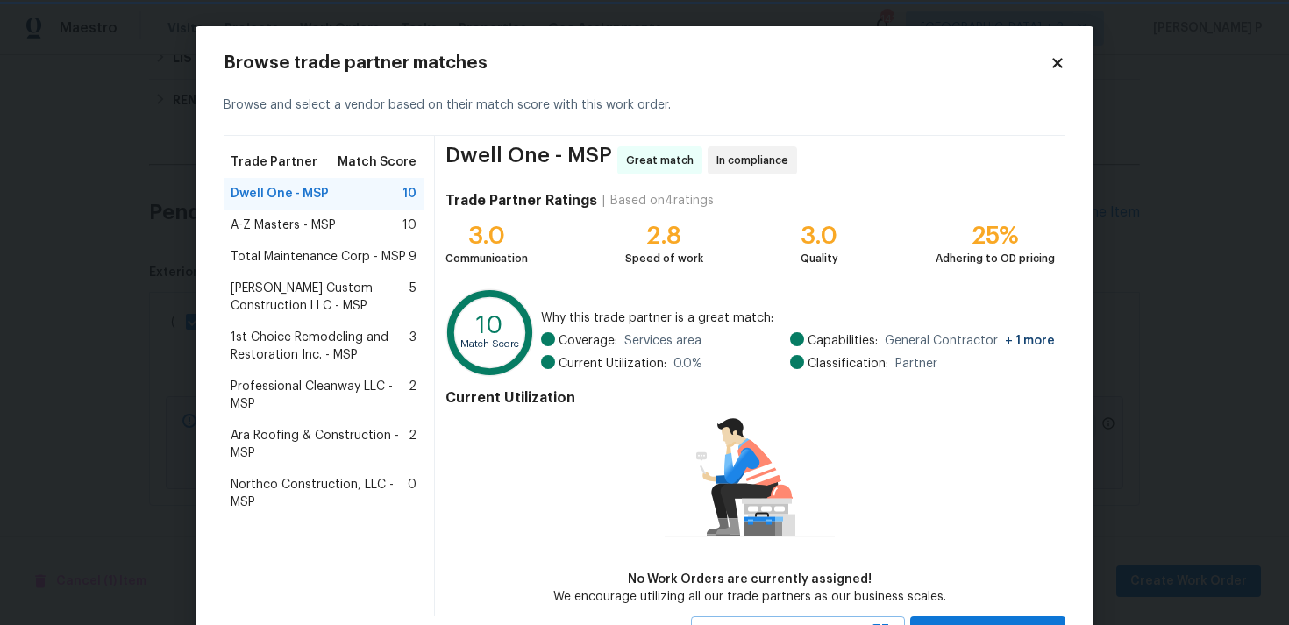
scroll to position [76, 0]
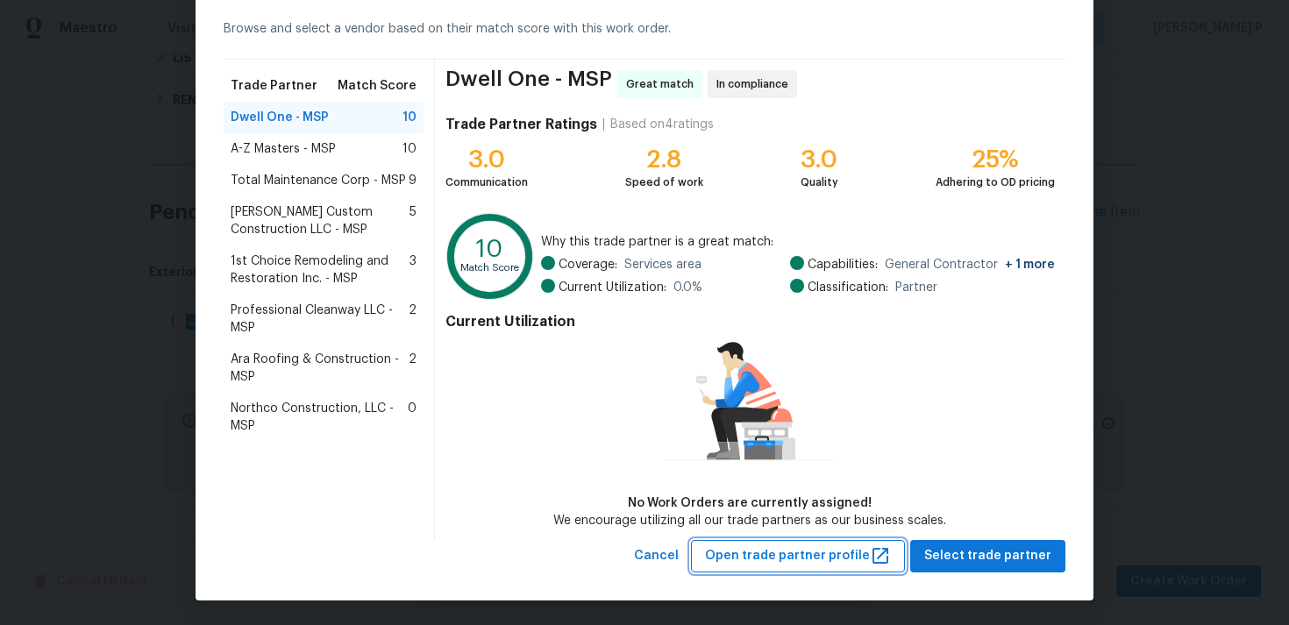
click at [767, 552] on span "Open trade partner profile" at bounding box center [798, 556] width 186 height 22
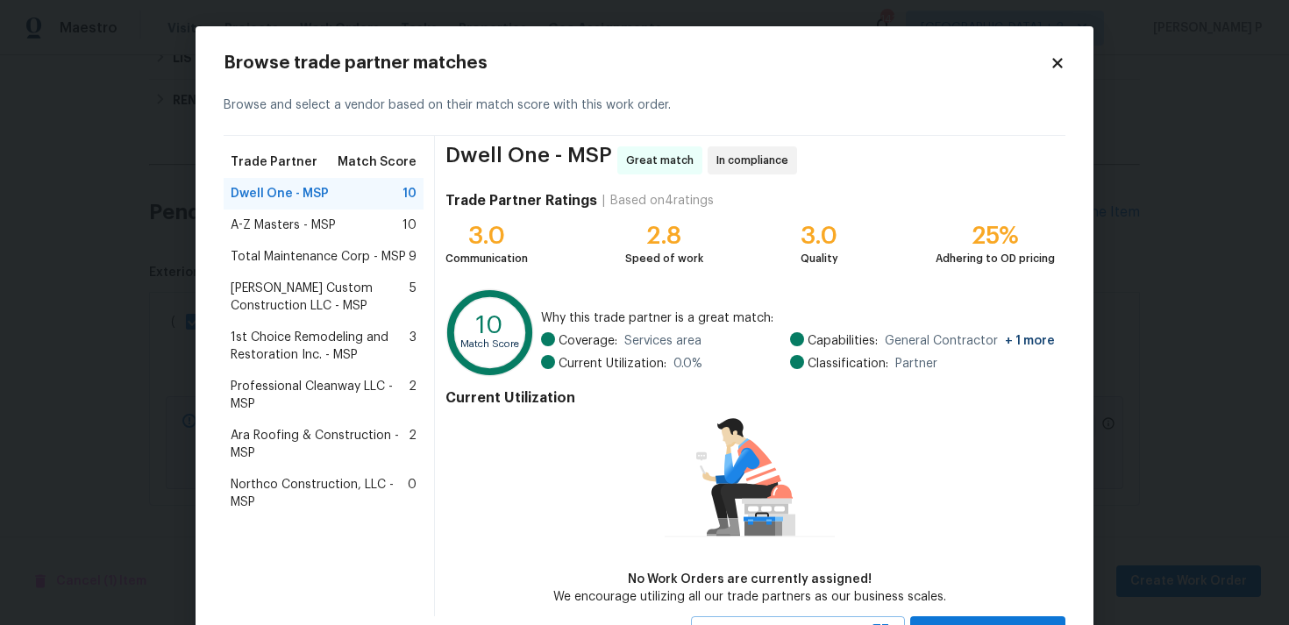
click at [1055, 69] on icon at bounding box center [1058, 63] width 16 height 16
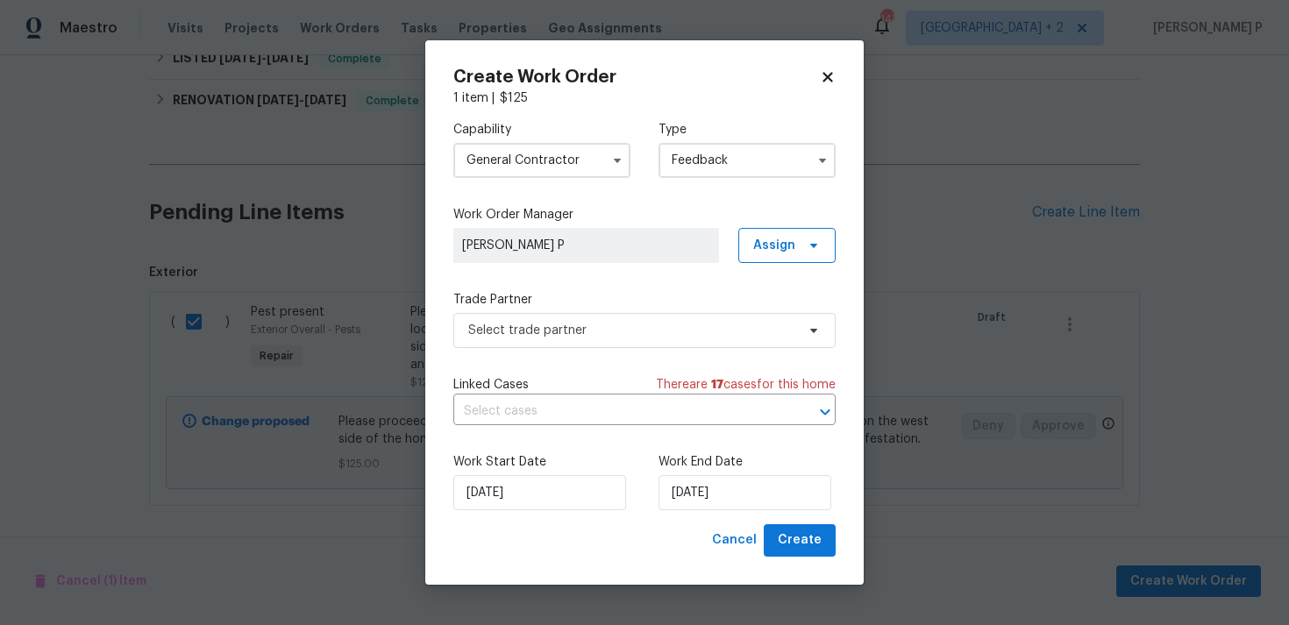
click at [580, 165] on input "General Contractor" at bounding box center [541, 160] width 177 height 35
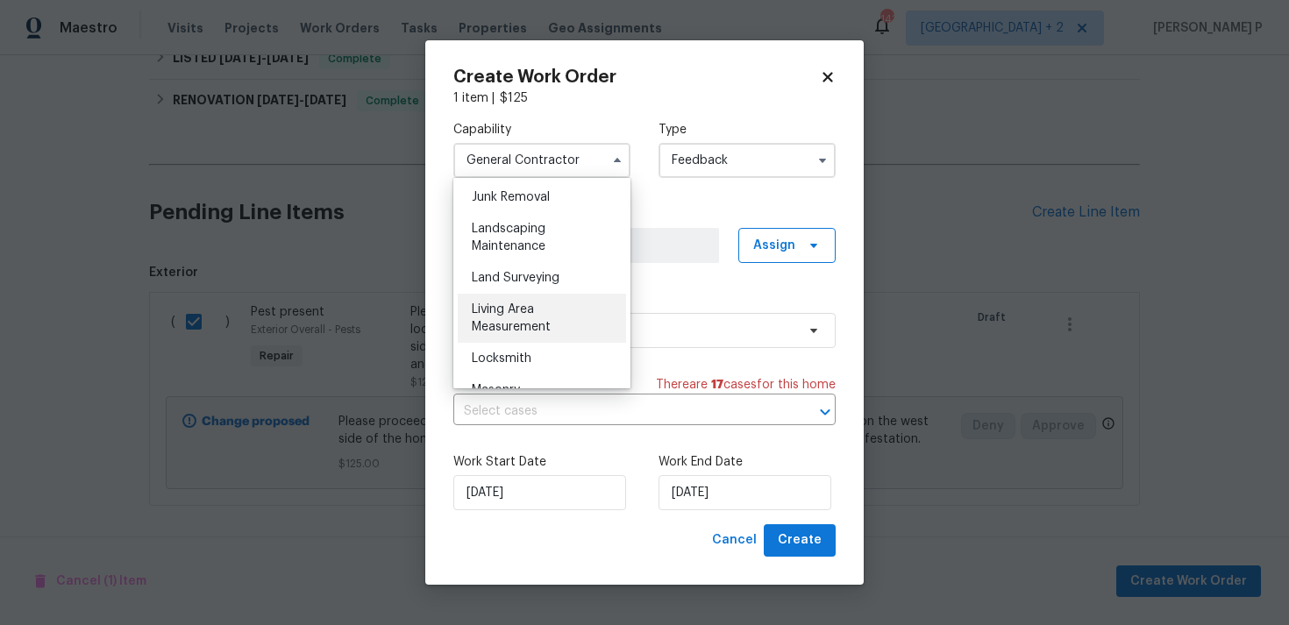
scroll to position [1117, 0]
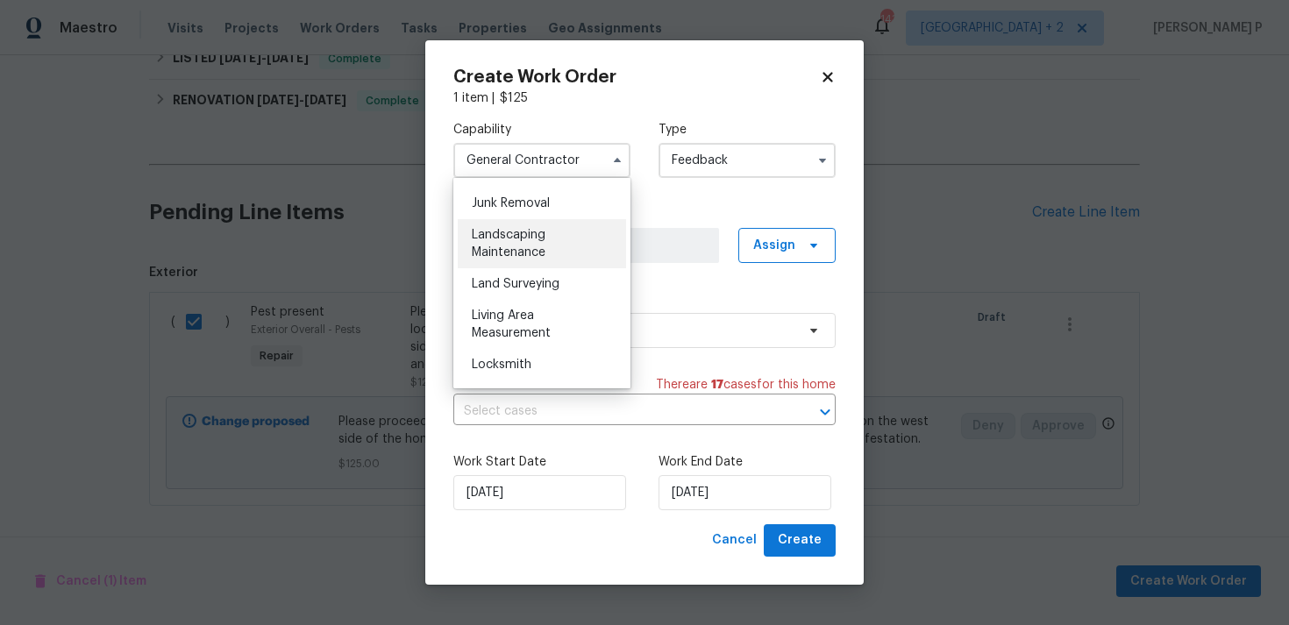
click at [539, 239] on span "Landscaping Maintenance" at bounding box center [509, 244] width 74 height 30
type input "Landscaping Maintenance"
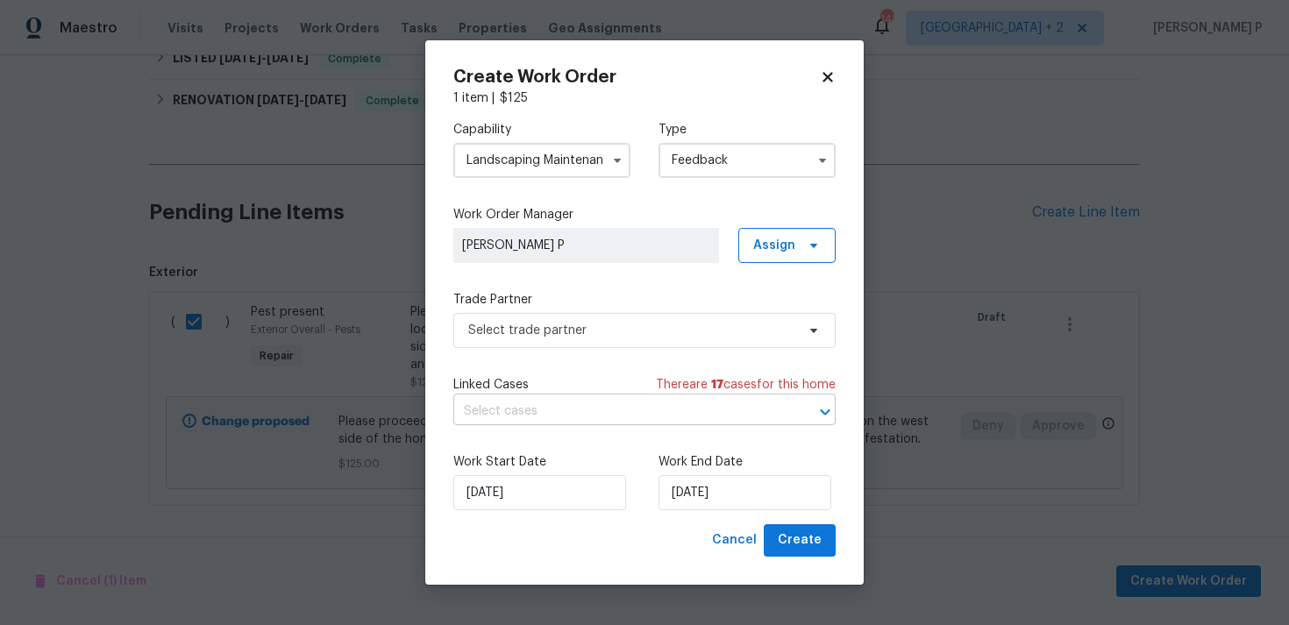
click at [605, 409] on input "text" at bounding box center [619, 411] width 333 height 27
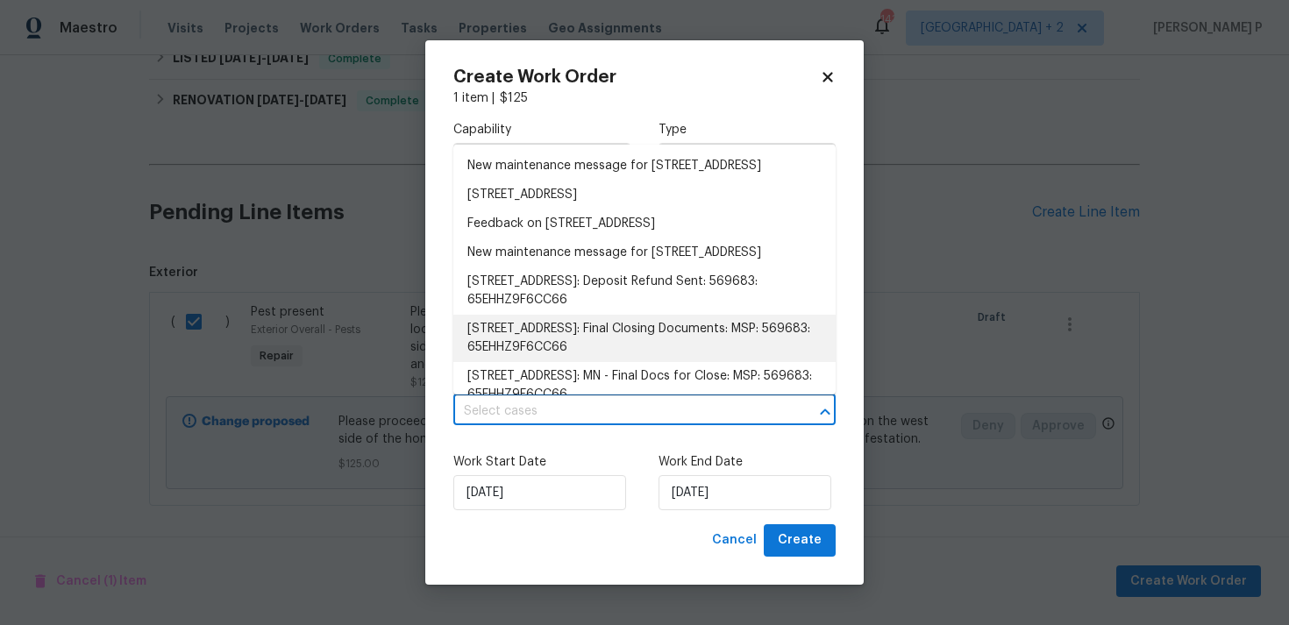
click at [856, 373] on div "Create Work Order 1 item | $ 125 Capability Landscaping Maintenance Type Feedba…" at bounding box center [644, 312] width 438 height 545
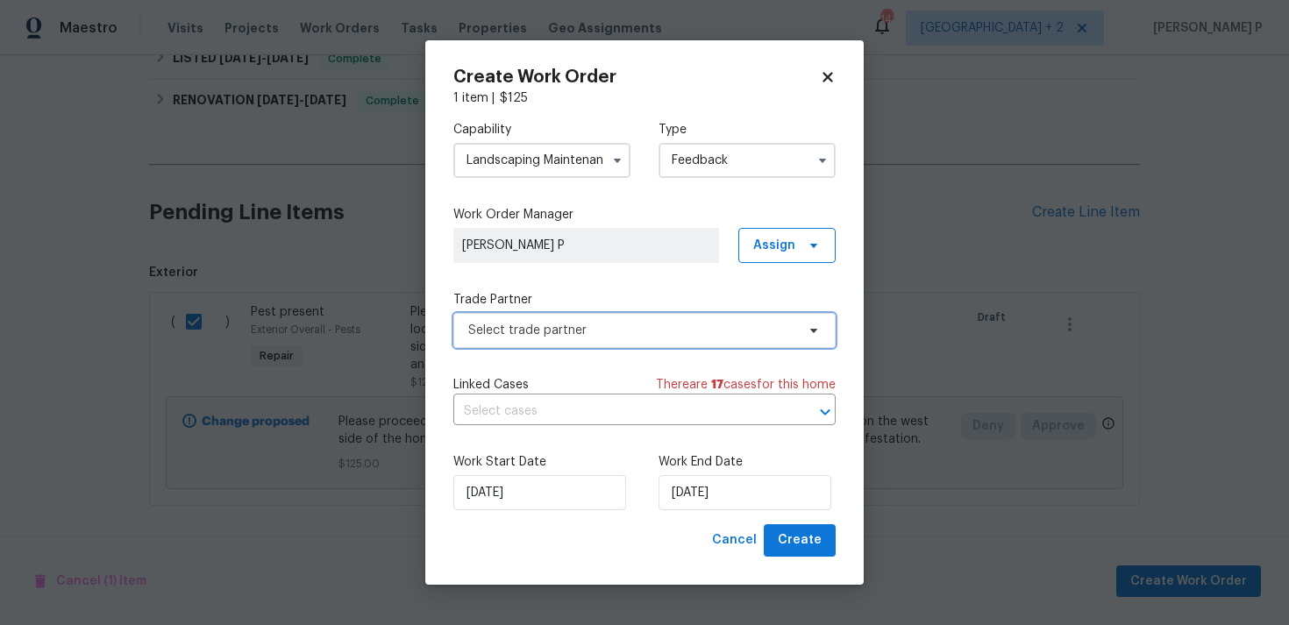
click at [598, 332] on span "Select trade partner" at bounding box center [631, 331] width 327 height 18
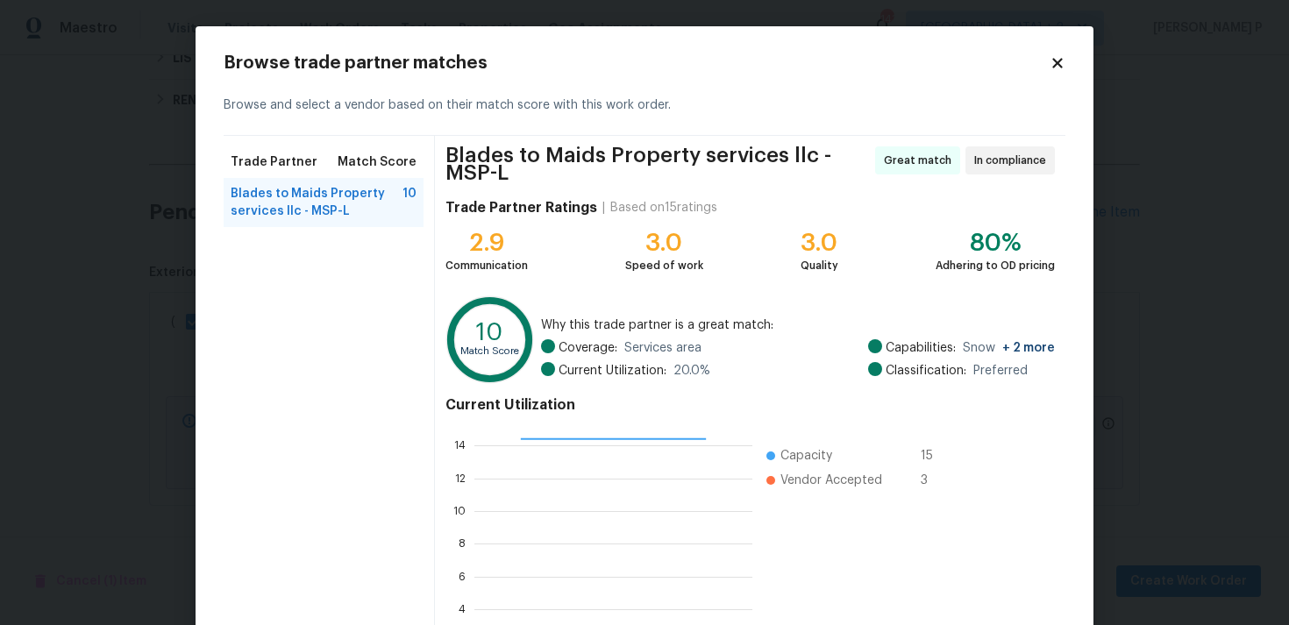
scroll to position [155, 0]
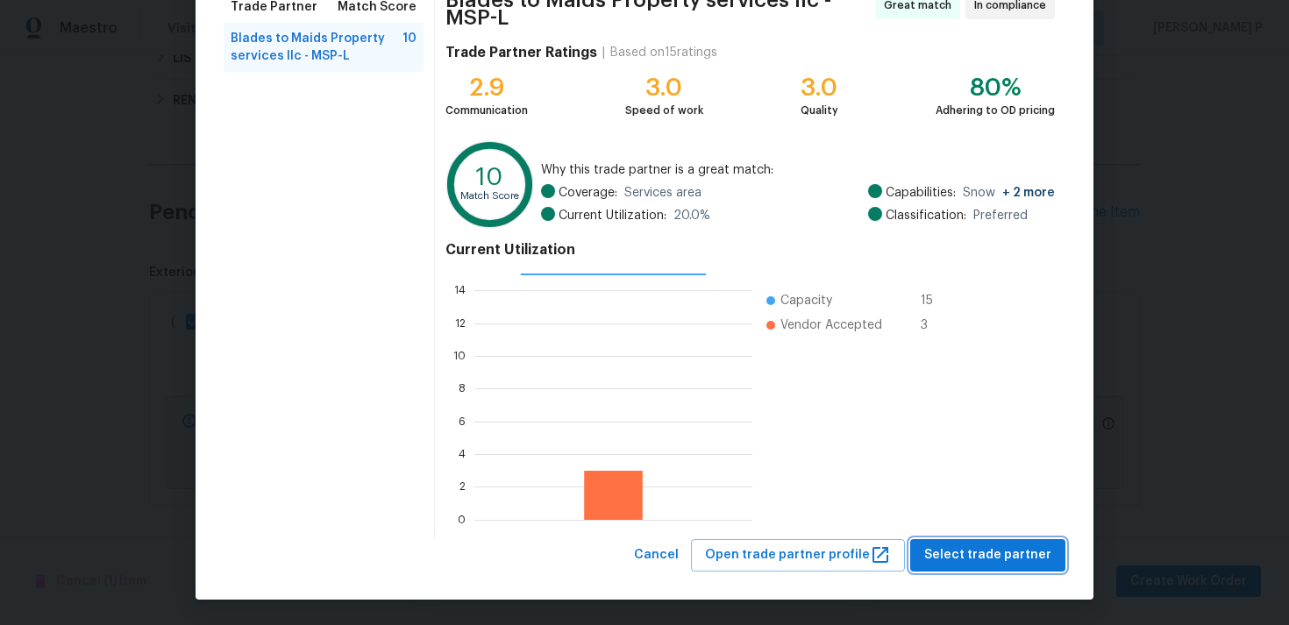
click at [999, 557] on span "Select trade partner" at bounding box center [987, 556] width 127 height 22
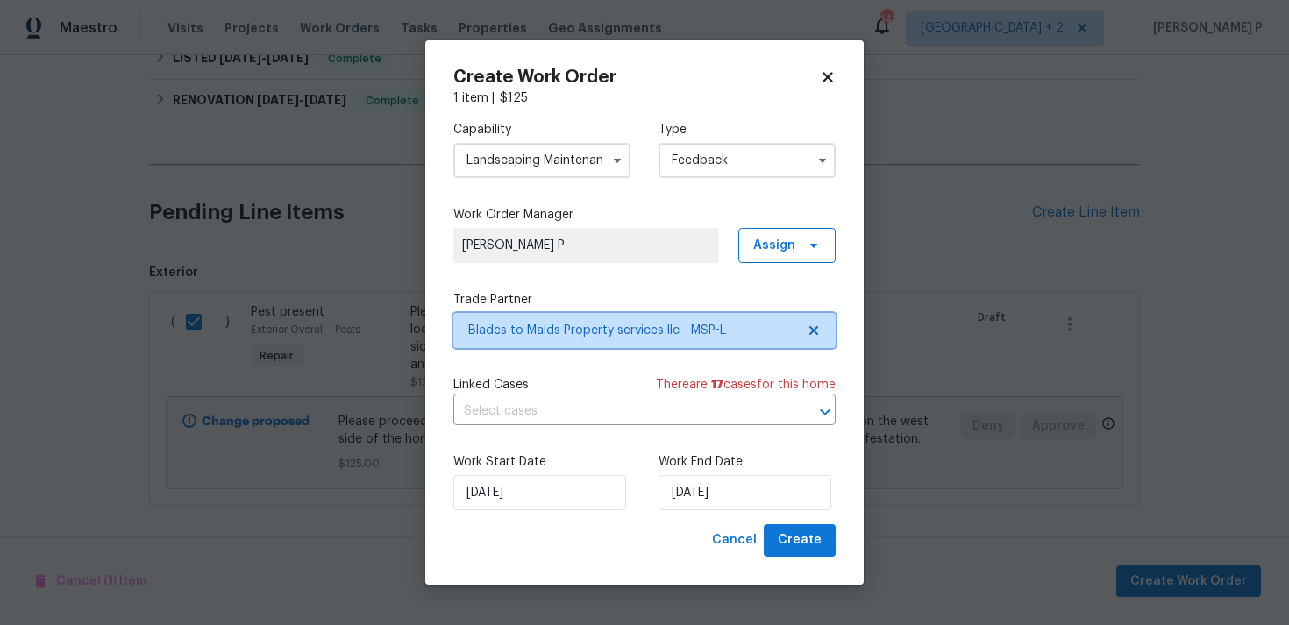
scroll to position [0, 0]
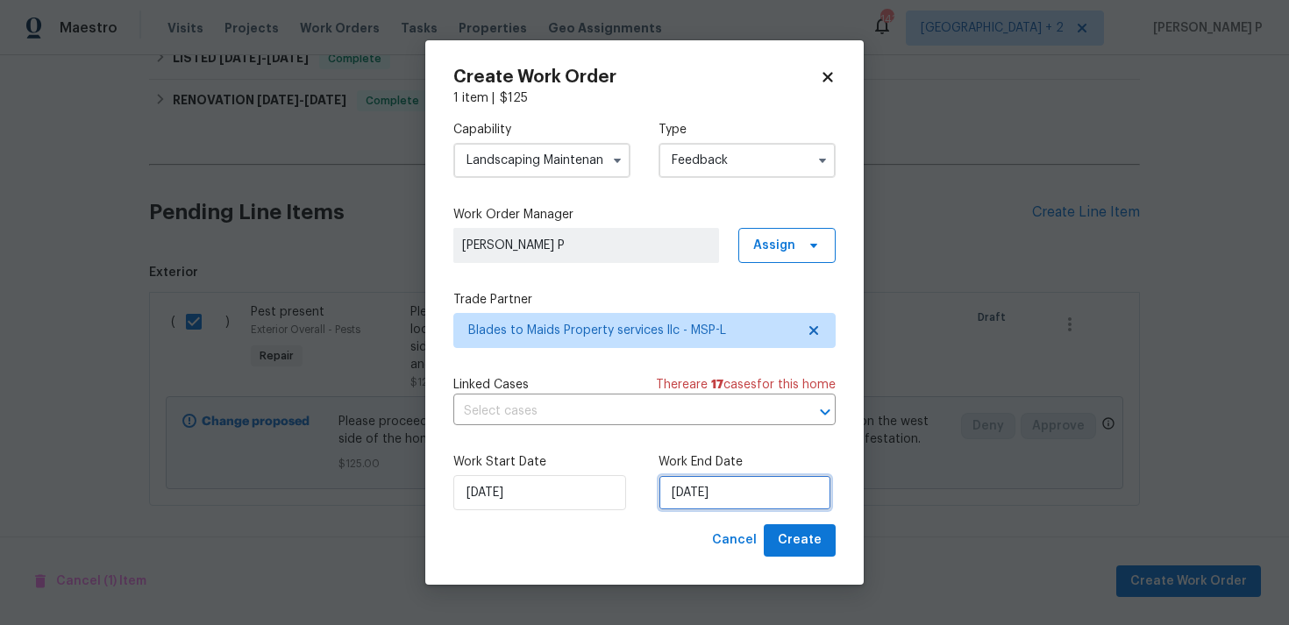
click at [712, 490] on input "[DATE]" at bounding box center [745, 492] width 173 height 35
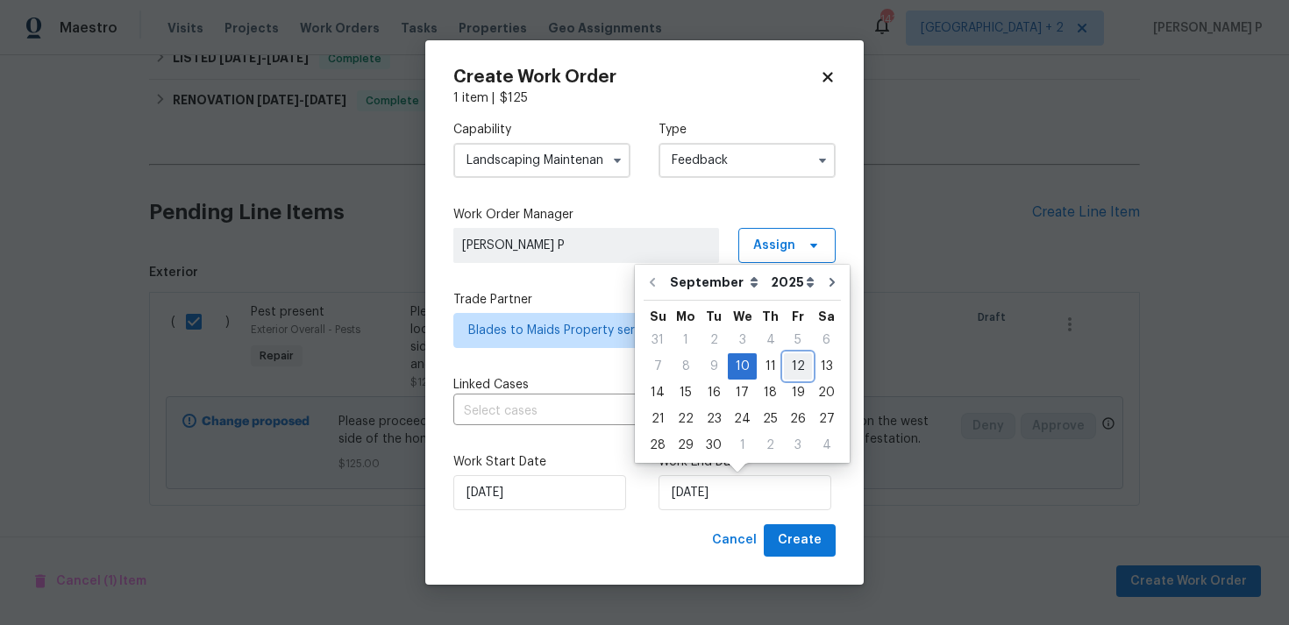
click at [794, 366] on div "12" at bounding box center [798, 366] width 28 height 25
type input "[DATE]"
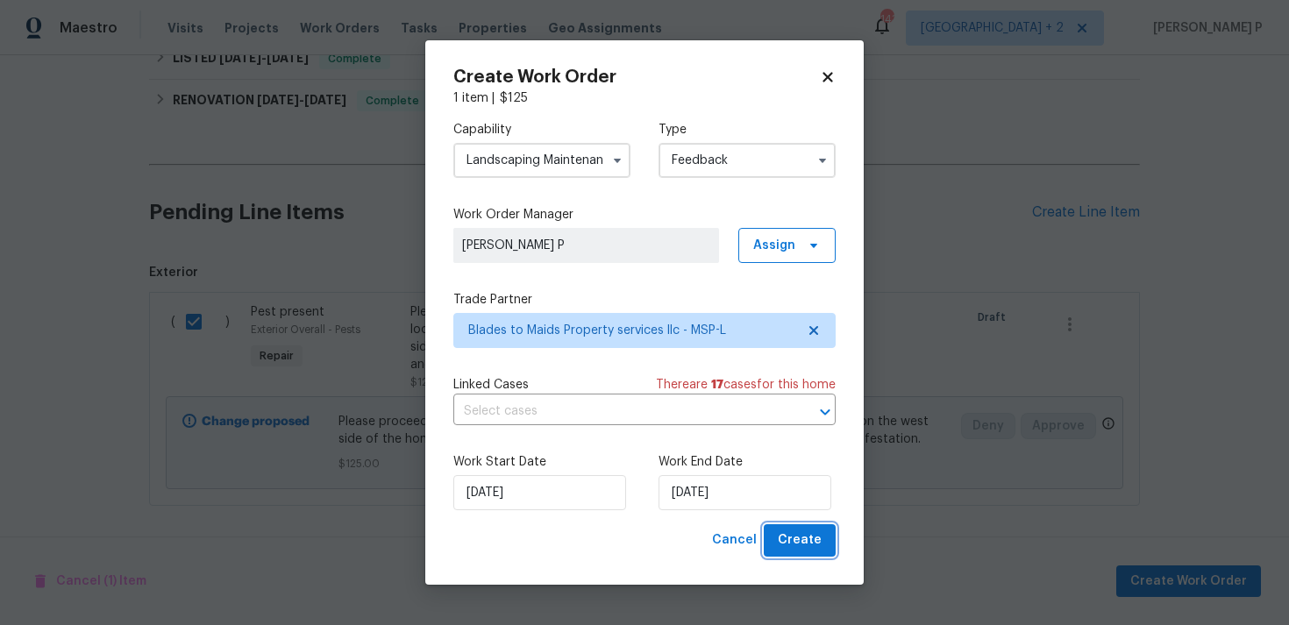
click at [819, 547] on span "Create" at bounding box center [800, 541] width 44 height 22
checkbox input "false"
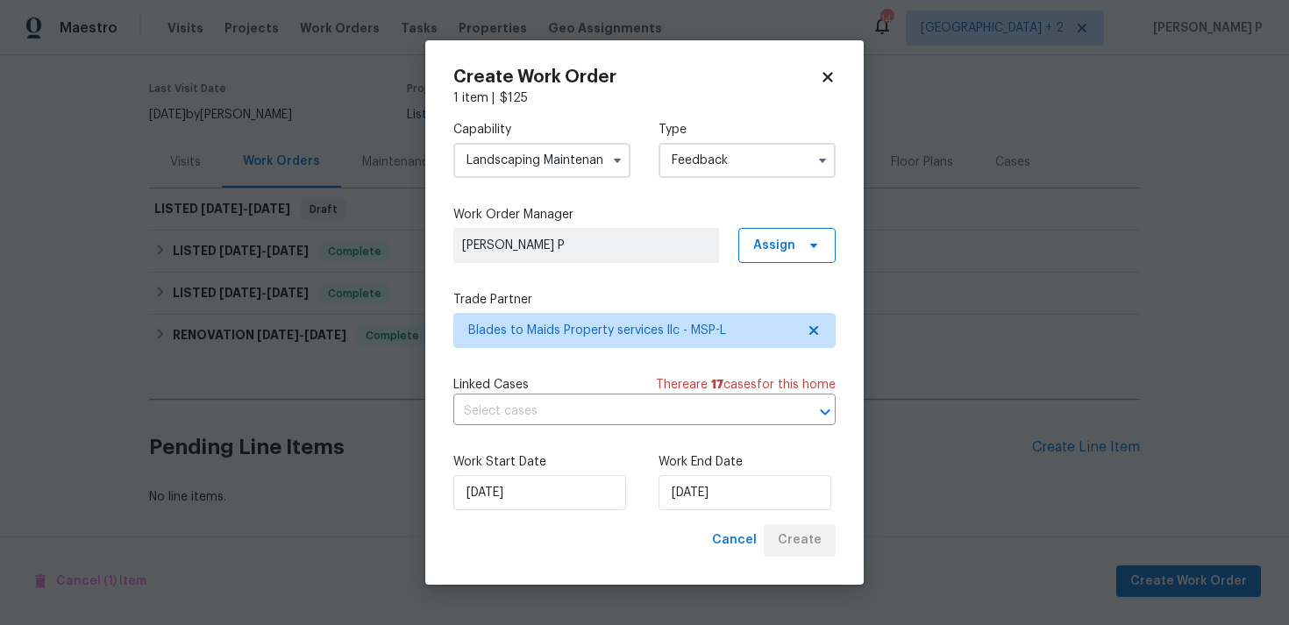
scroll to position [130, 0]
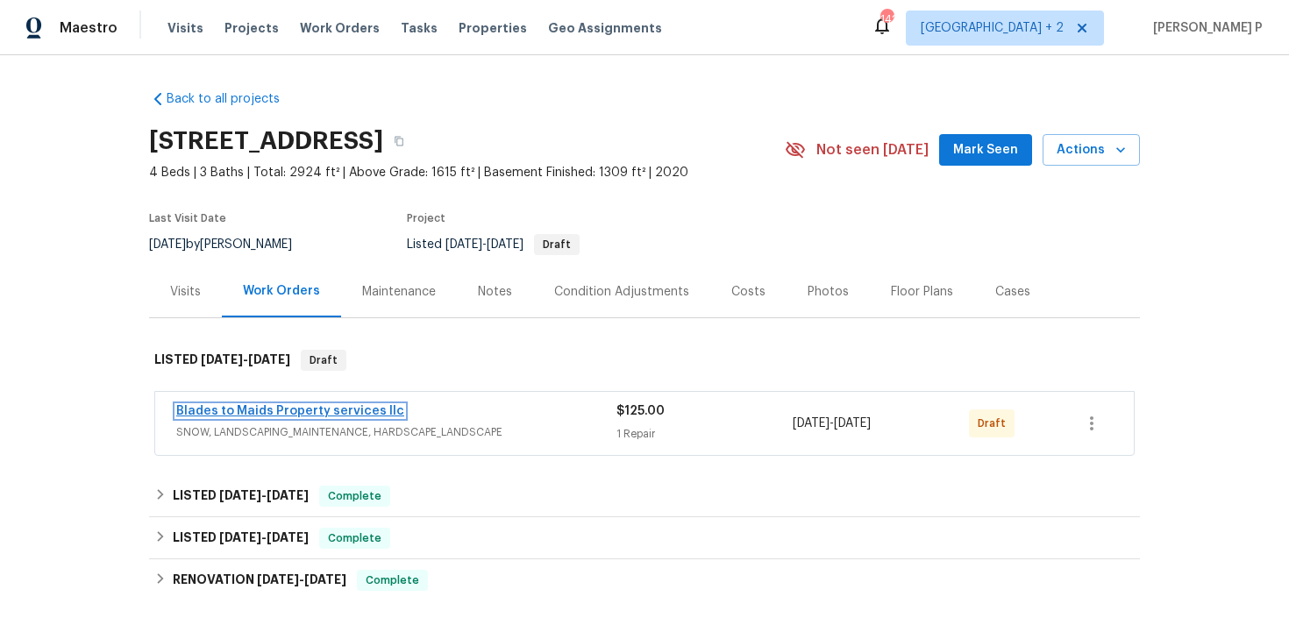
click at [253, 406] on link "Blades to Maids Property services llc" at bounding box center [290, 411] width 228 height 12
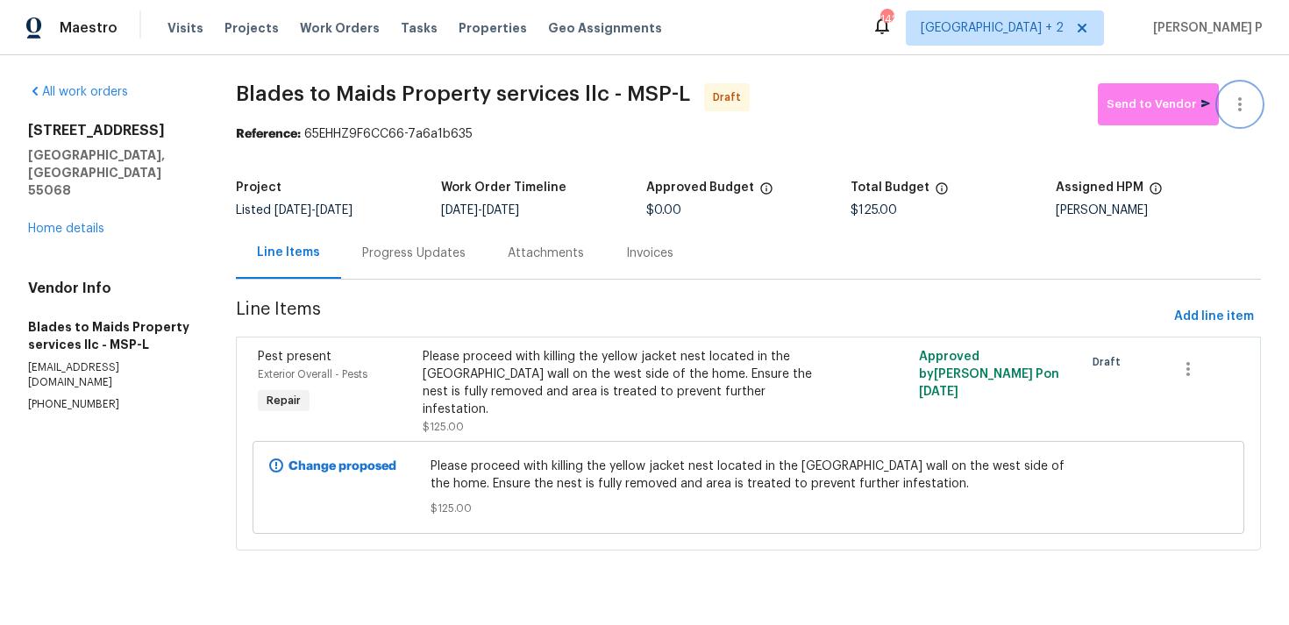
click at [1235, 105] on icon "button" at bounding box center [1239, 104] width 21 height 21
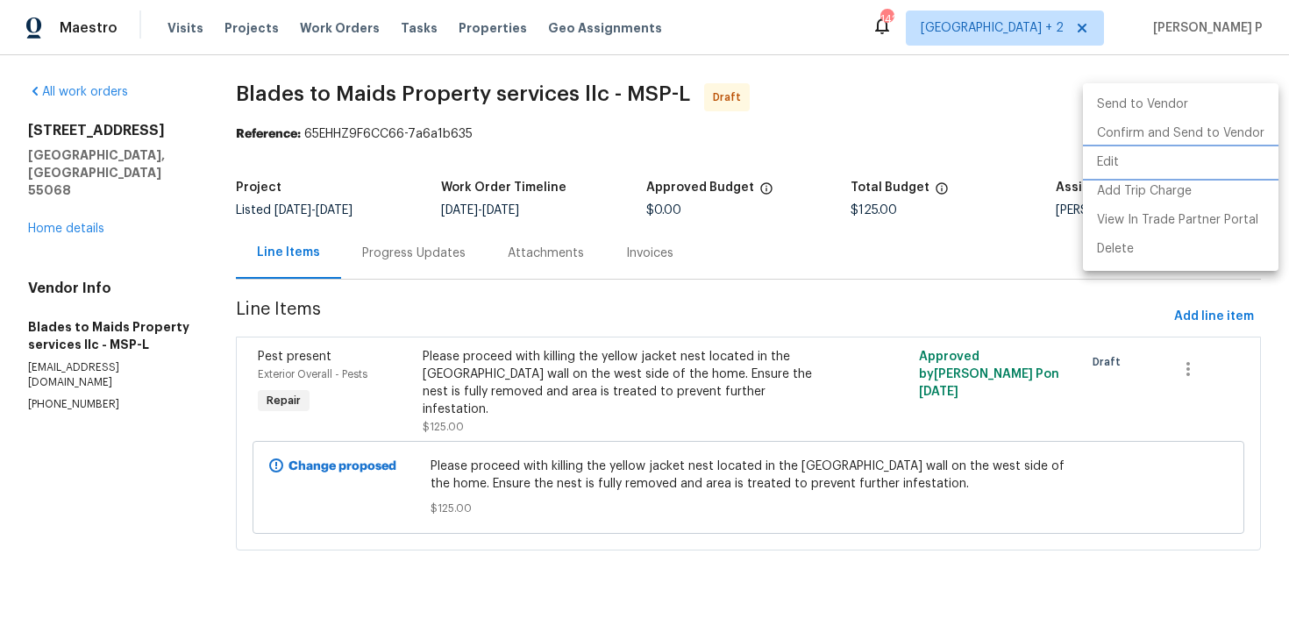
click at [1114, 170] on li "Edit" at bounding box center [1181, 162] width 196 height 29
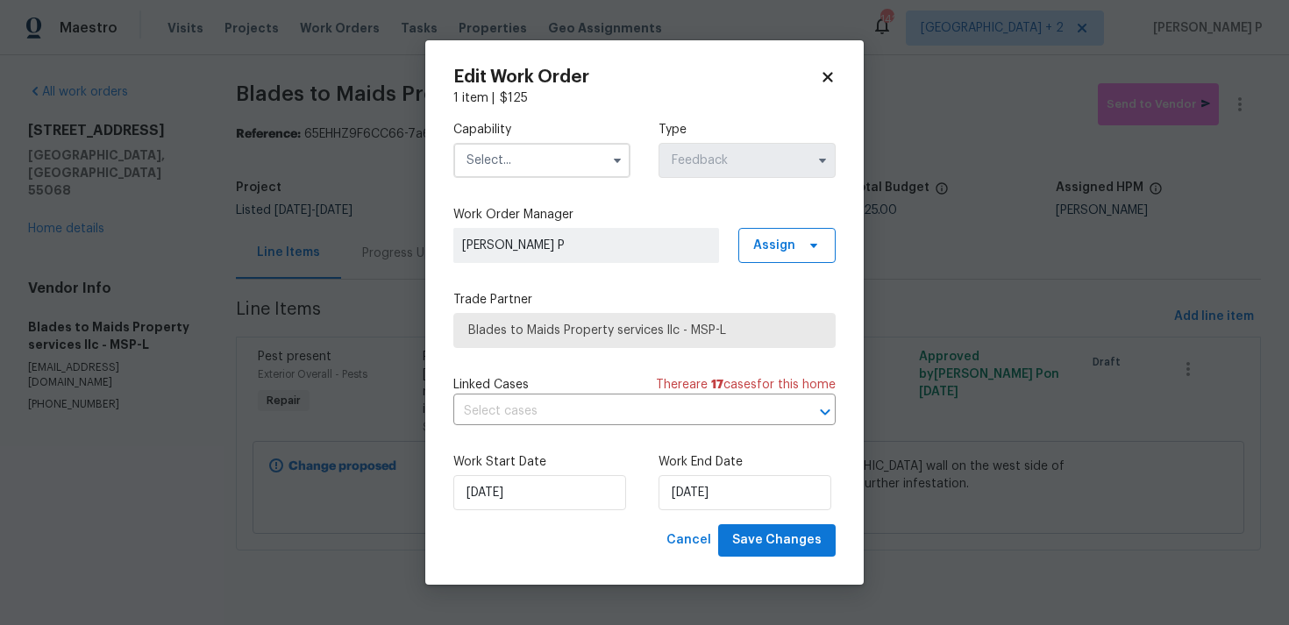
click at [547, 163] on input "text" at bounding box center [541, 160] width 177 height 35
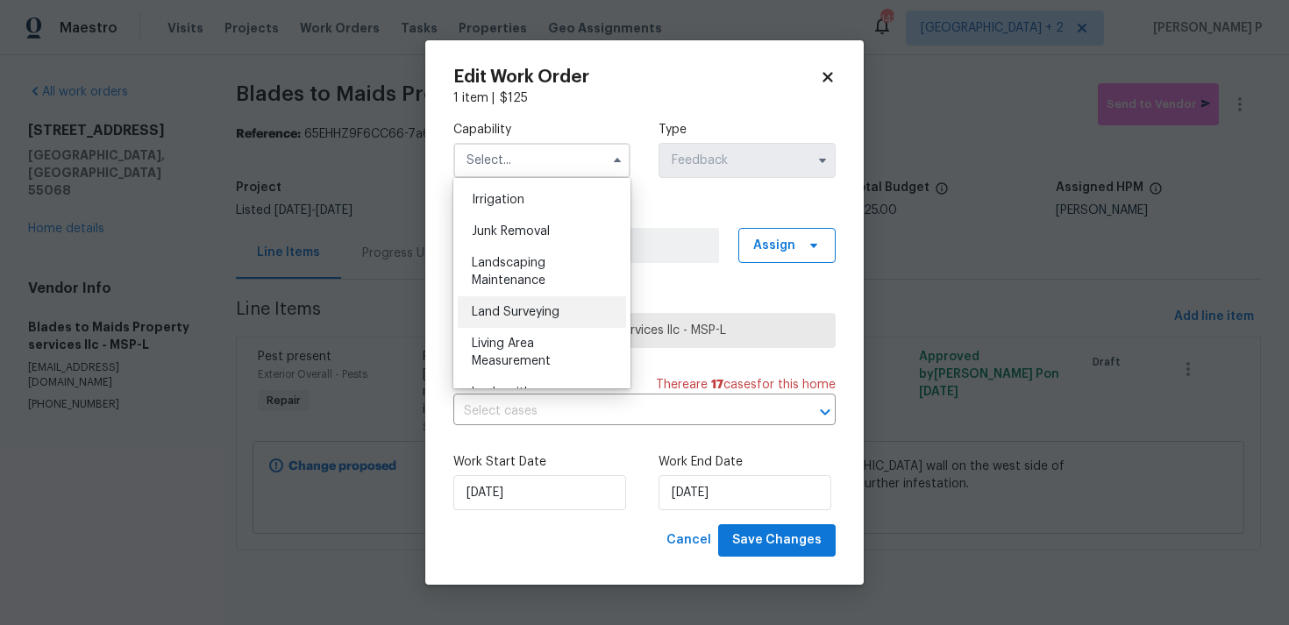
scroll to position [1107, 0]
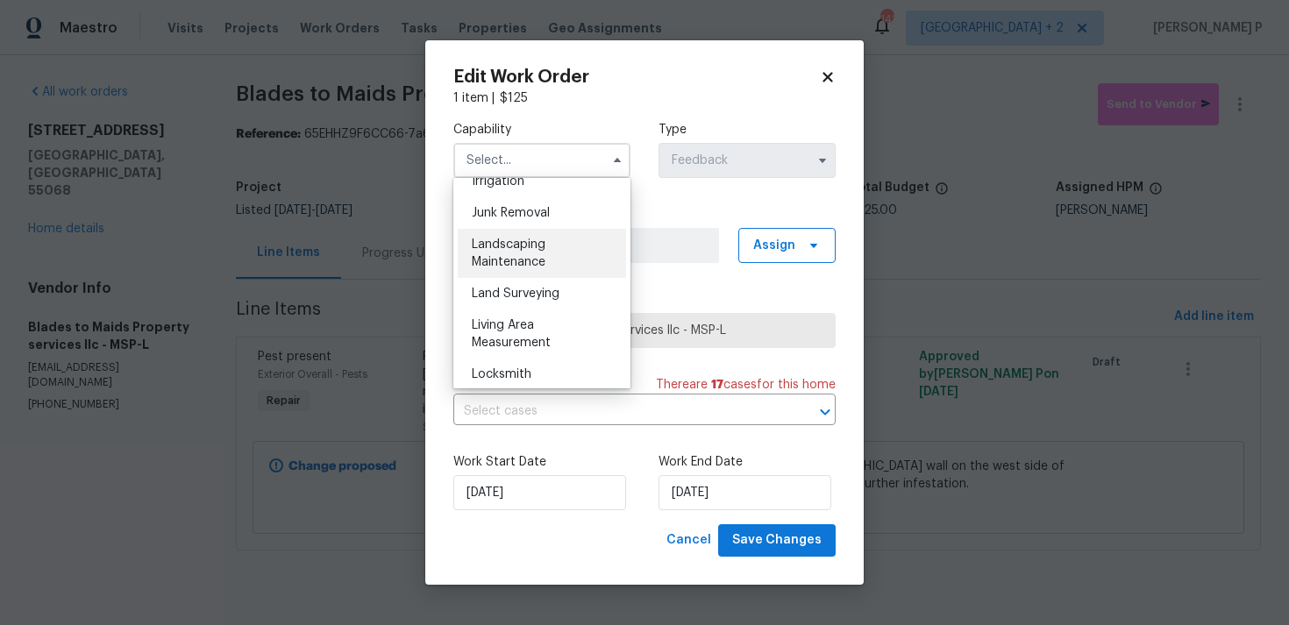
click at [519, 274] on div "Landscaping Maintenance" at bounding box center [542, 253] width 168 height 49
type input "Landscaping Maintenance"
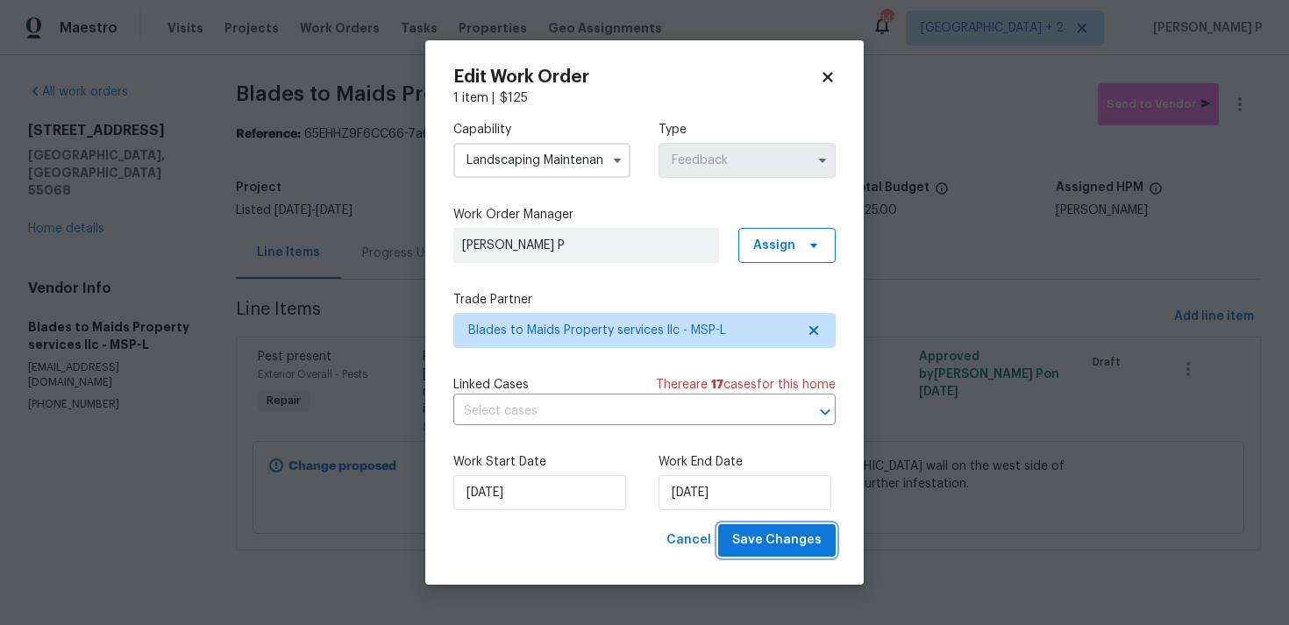
click at [772, 538] on span "Save Changes" at bounding box center [776, 541] width 89 height 22
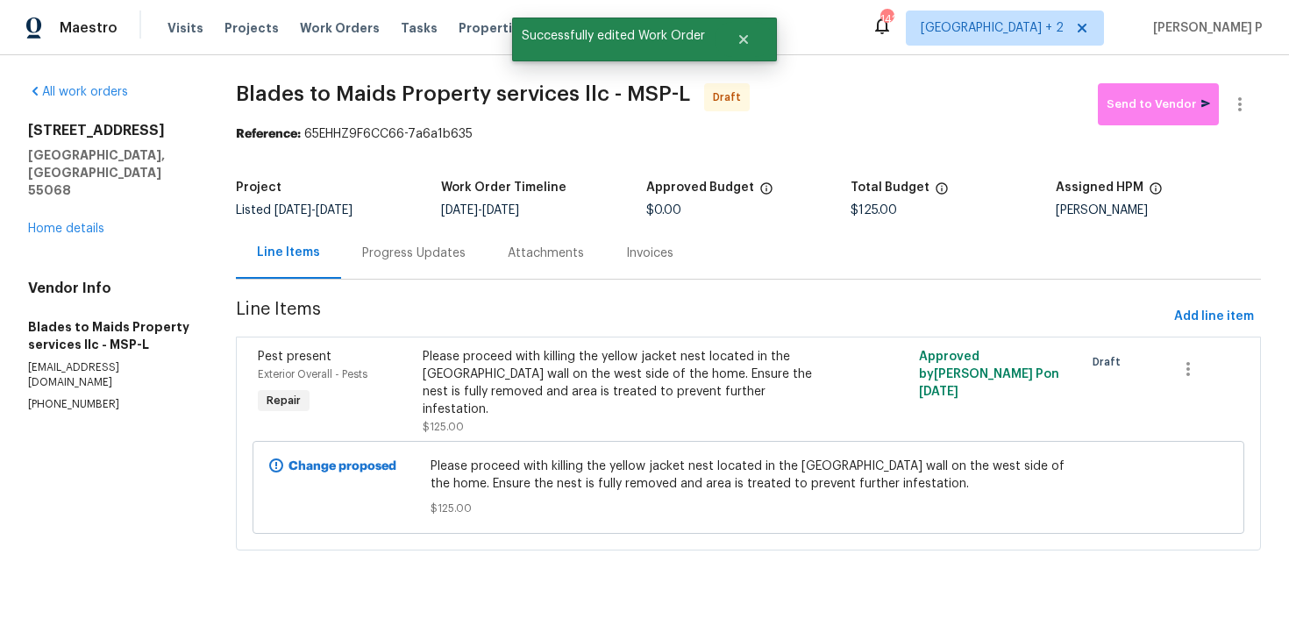
click at [434, 268] on div "Progress Updates" at bounding box center [414, 253] width 146 height 52
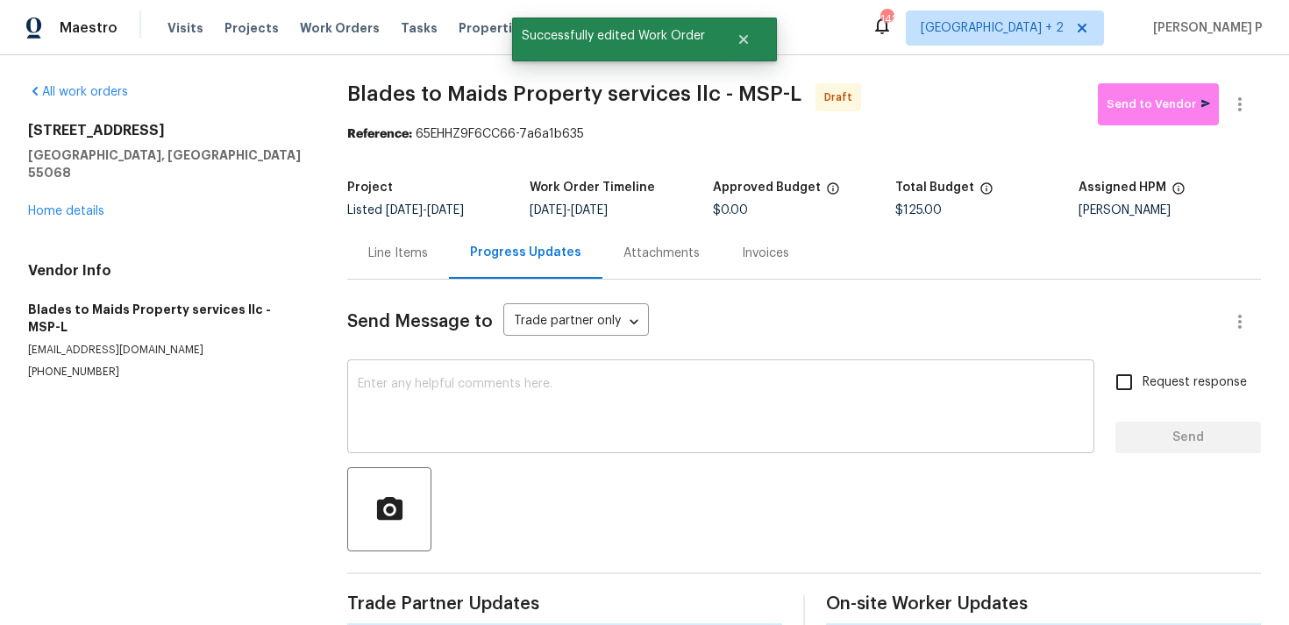
scroll to position [26, 0]
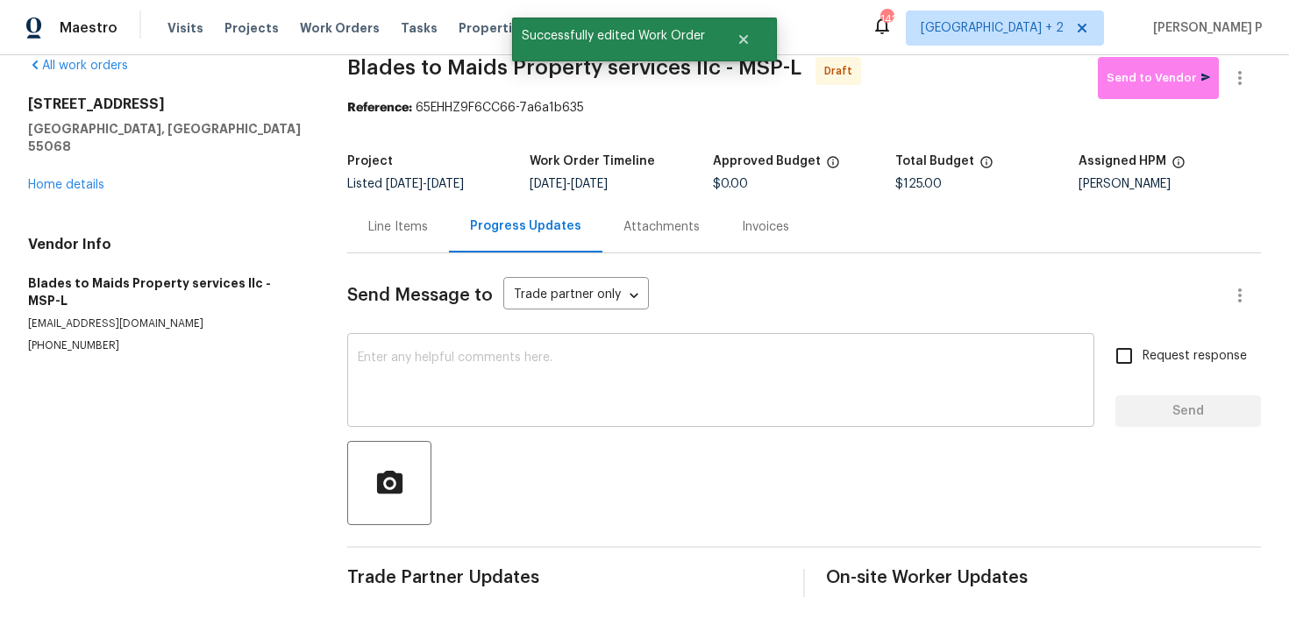
click at [494, 371] on textarea at bounding box center [721, 382] width 726 height 61
paste textarea "Hi, this is [PERSON_NAME] with Opendoor. I’m confirming you received the WO for…"
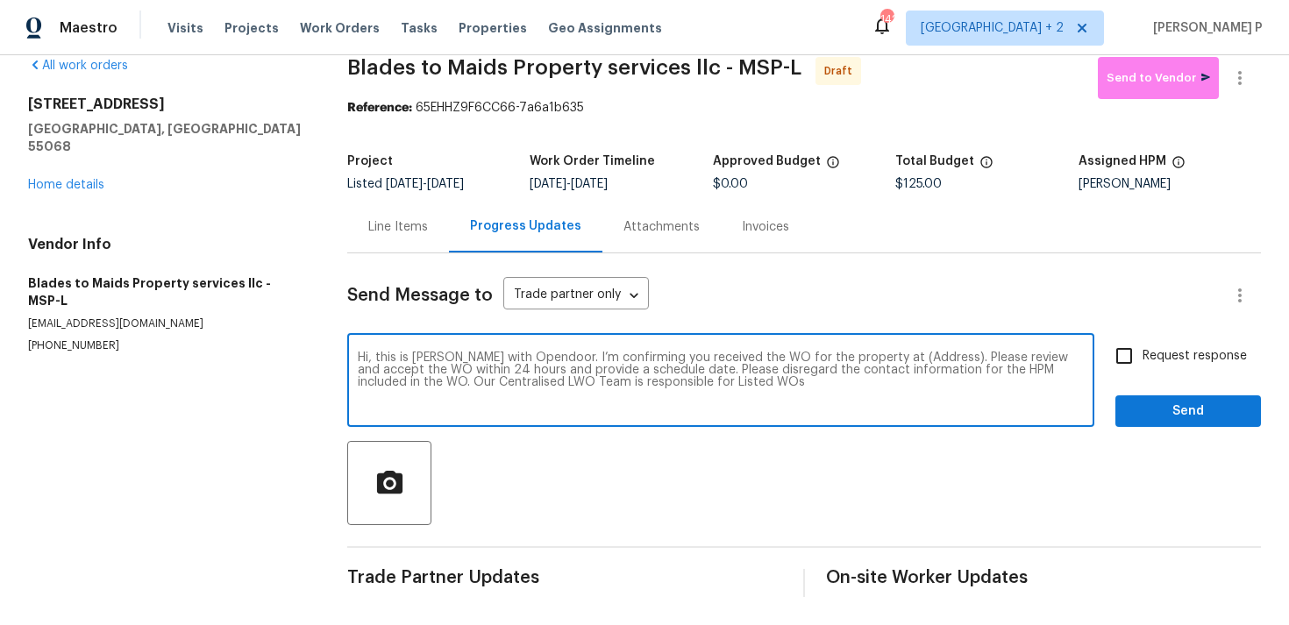
drag, startPoint x: 879, startPoint y: 355, endPoint x: 934, endPoint y: 355, distance: 55.2
click at [934, 355] on textarea "Hi, this is [PERSON_NAME] with Opendoor. I’m confirming you received the WO for…" at bounding box center [721, 382] width 726 height 61
paste textarea "[STREET_ADDRESS]"
type textarea "Hi, this is [PERSON_NAME] with Opendoor. I’m confirming you received the WO for…"
click at [1157, 357] on span "Request response" at bounding box center [1195, 356] width 104 height 18
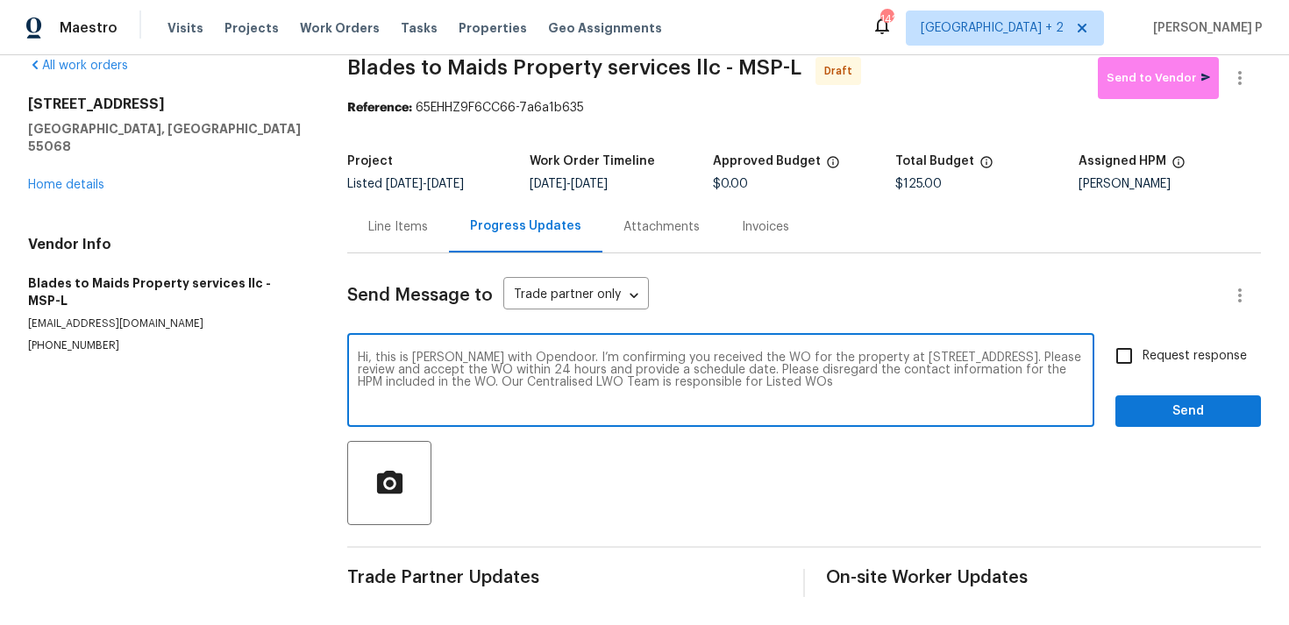
click at [1143, 357] on input "Request response" at bounding box center [1124, 356] width 37 height 37
checkbox input "true"
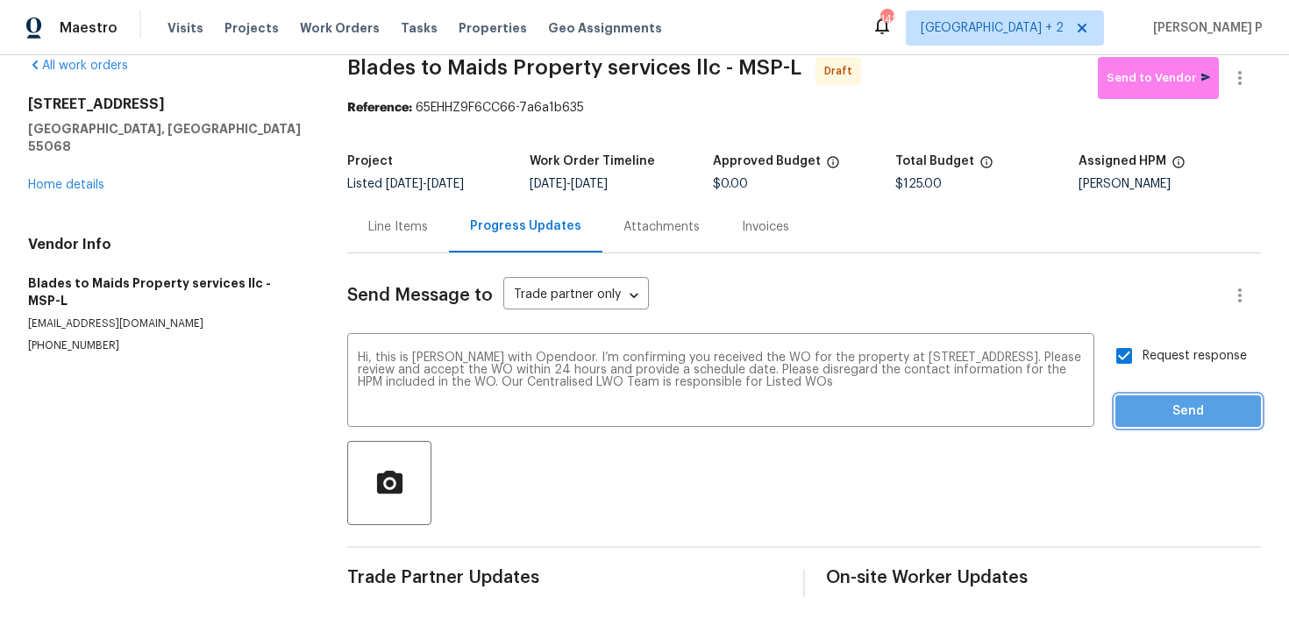
click at [1156, 414] on span "Send" at bounding box center [1187, 412] width 117 height 22
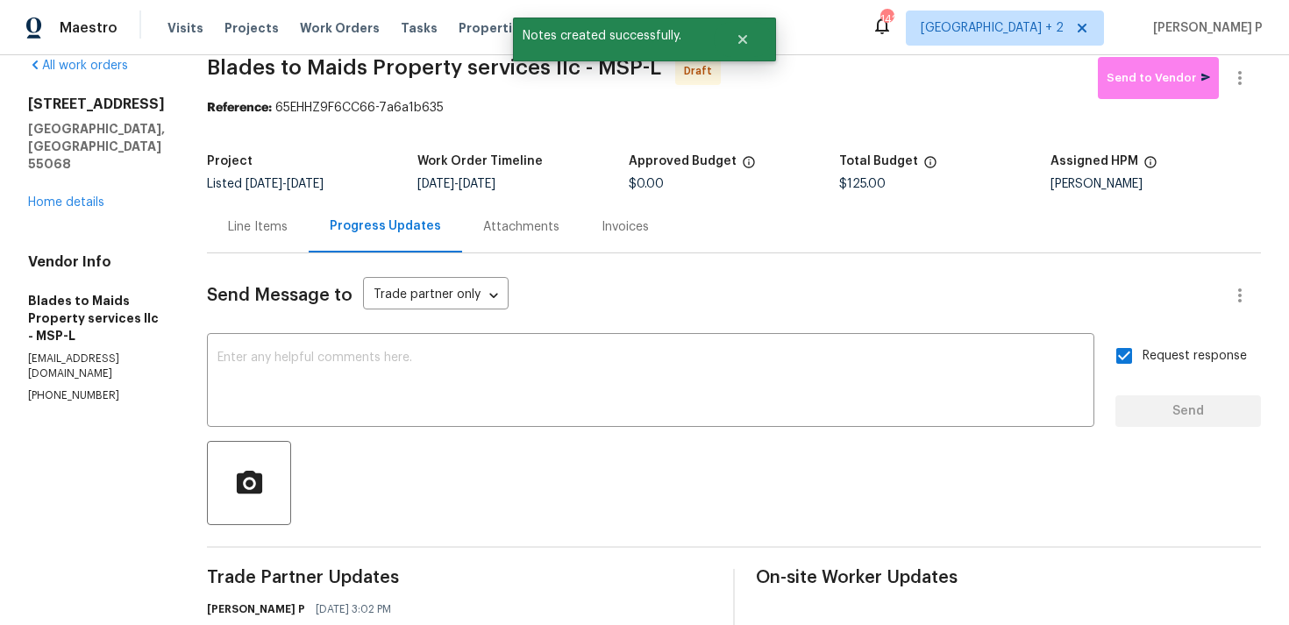
click at [615, 528] on div "Send Message to Trade partner only Trade partner only ​ x ​ Request response Se…" at bounding box center [734, 485] width 1054 height 465
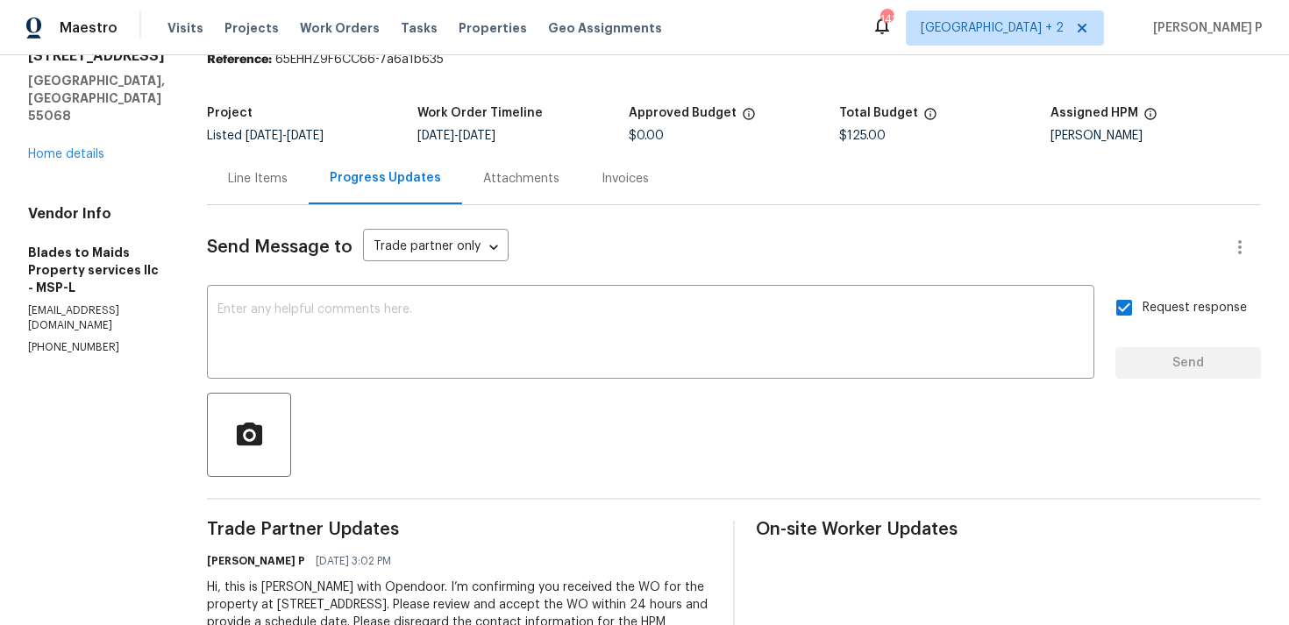
scroll to position [0, 0]
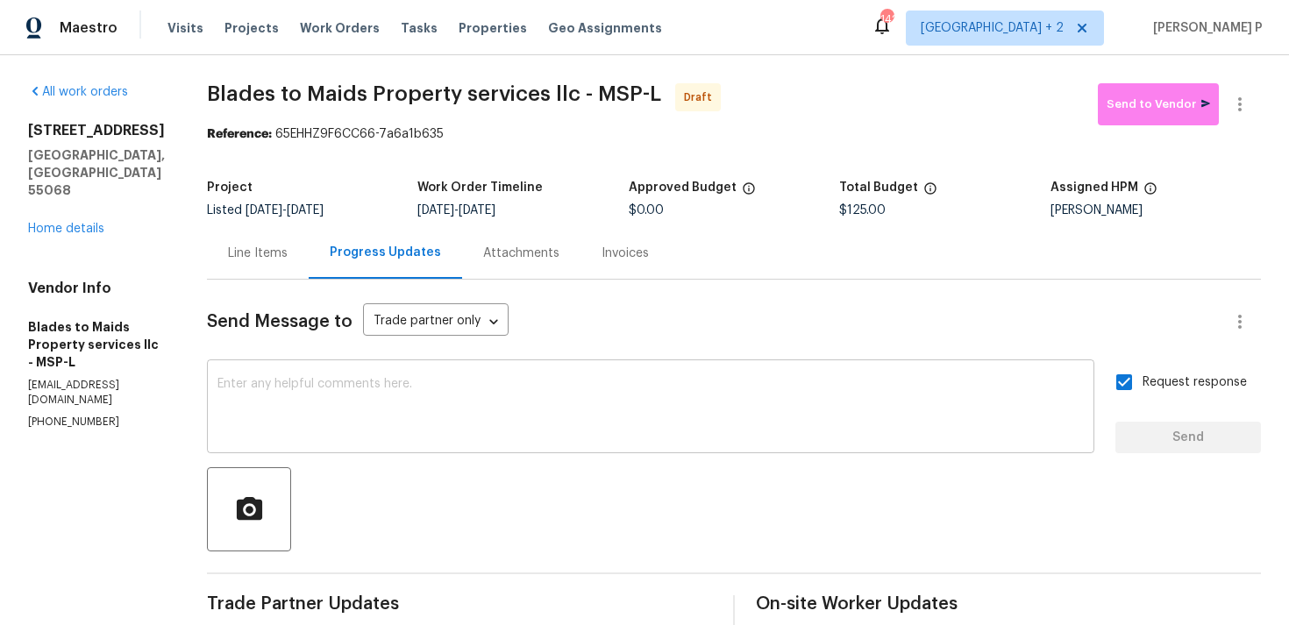
click at [467, 417] on textarea at bounding box center [650, 408] width 866 height 61
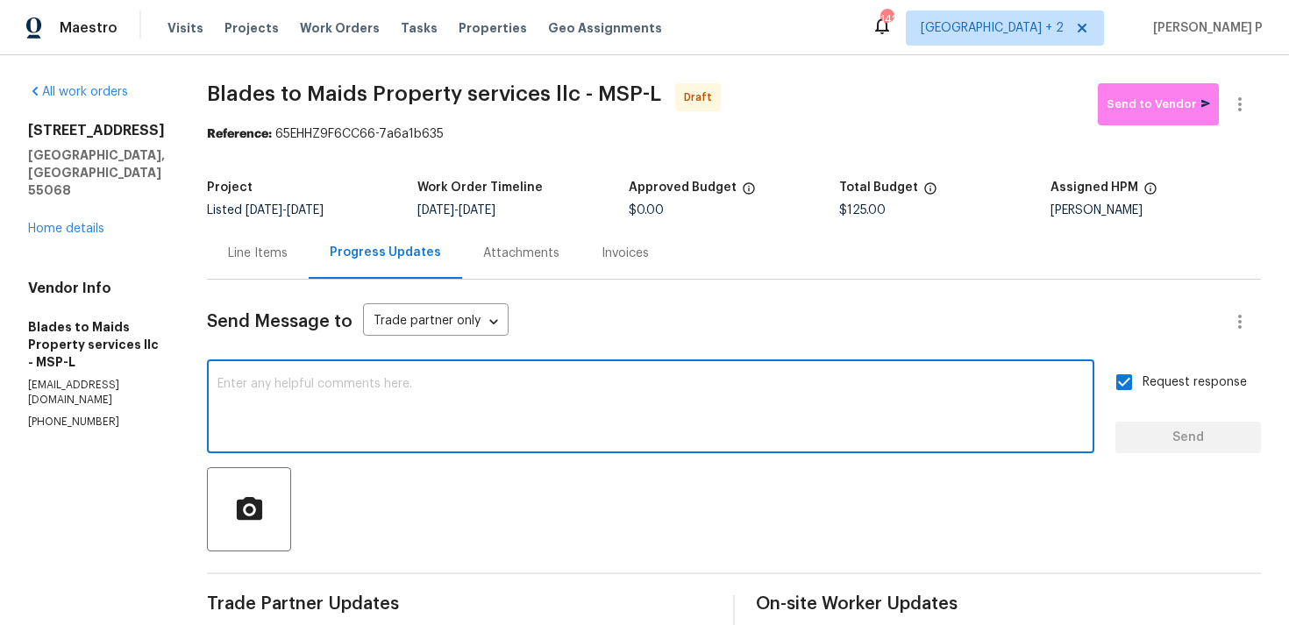
paste textarea "Attention All Work Orders must include before-photos (both close-up and wide-an…"
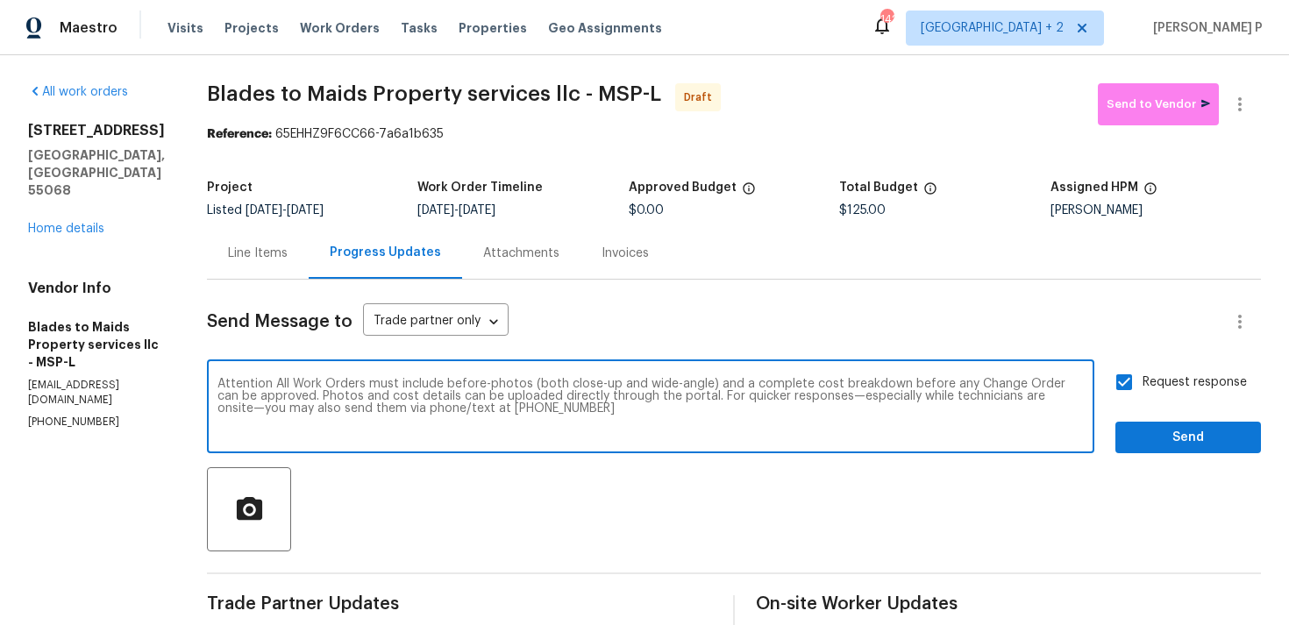
type textarea "Attention All Work Orders must include before-photos (both close-up and wide-an…"
click at [1166, 441] on span "Send" at bounding box center [1187, 438] width 117 height 22
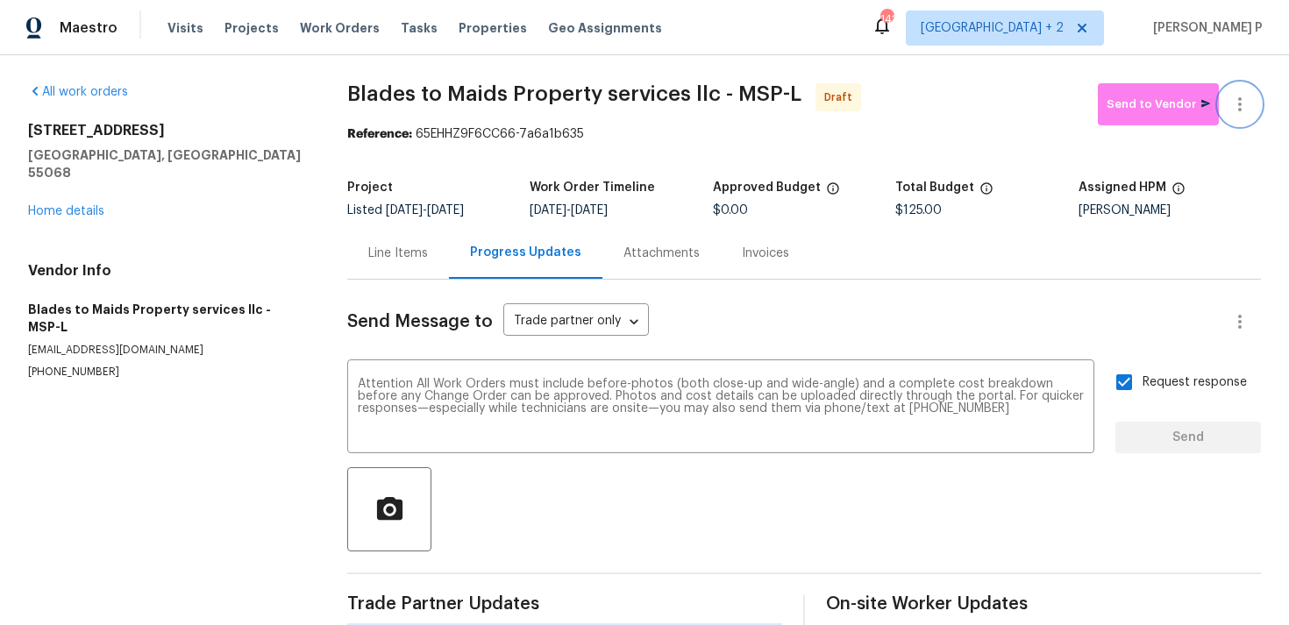
click at [1236, 103] on icon "button" at bounding box center [1239, 104] width 21 height 21
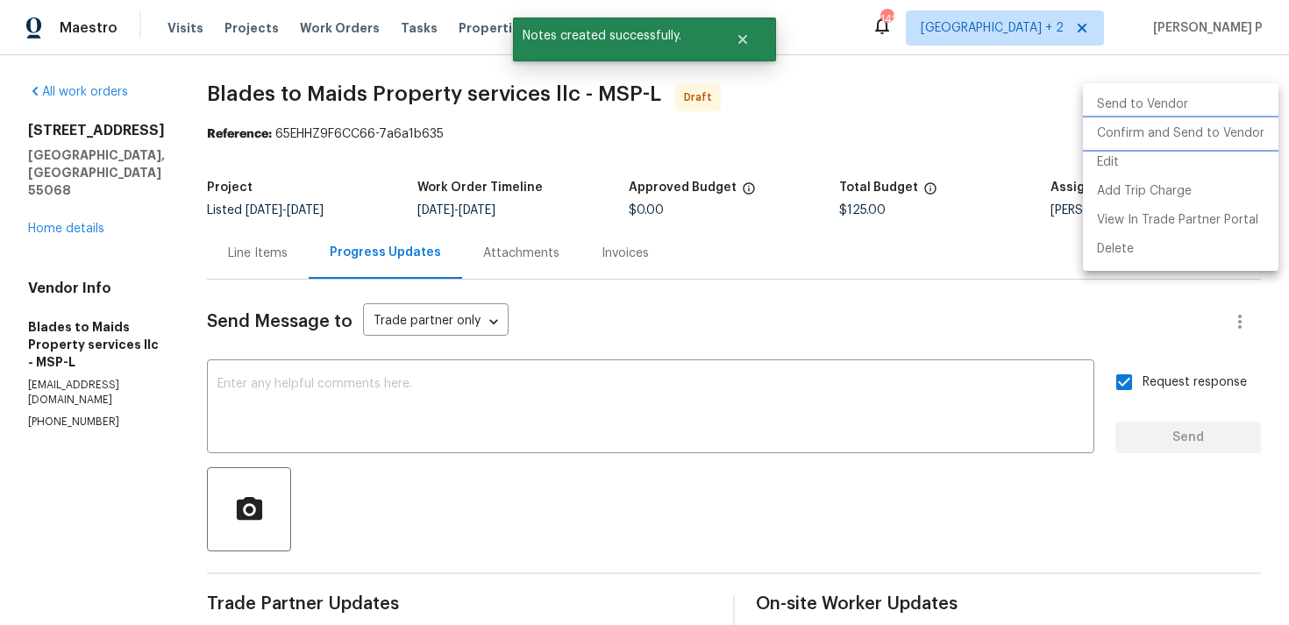
click at [1193, 135] on li "Confirm and Send to Vendor" at bounding box center [1181, 133] width 196 height 29
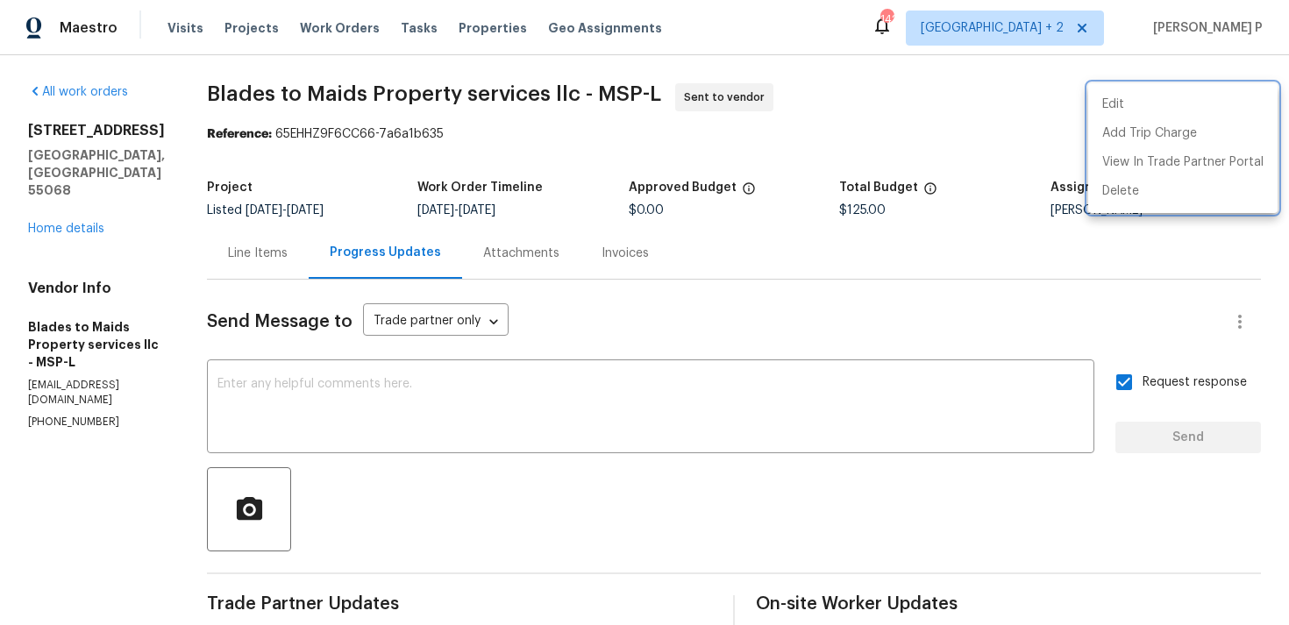
click at [226, 91] on div at bounding box center [644, 312] width 1289 height 625
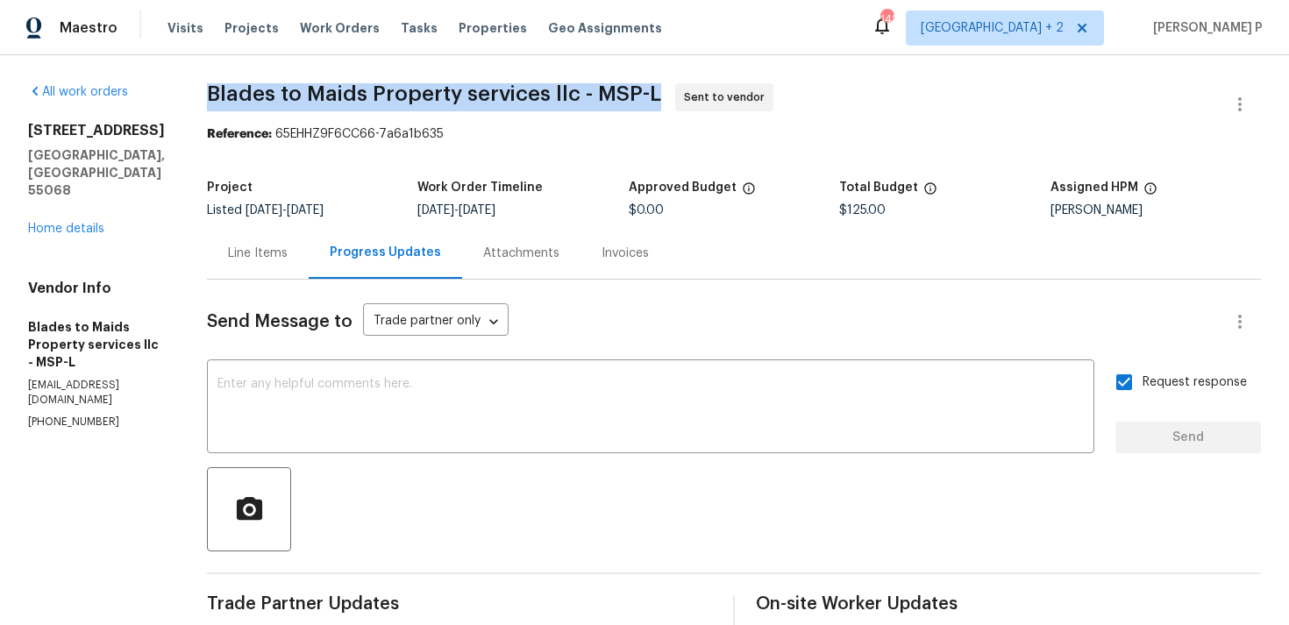
drag, startPoint x: 202, startPoint y: 92, endPoint x: 645, endPoint y: 98, distance: 443.7
click at [645, 98] on span "Blades to Maids Property services llc - MSP-L" at bounding box center [434, 93] width 454 height 21
copy span "Blades to Maids Property services llc - MSP-L"
click at [360, 163] on section "Blades to Maids Property services llc - MSP-L Sent to vendor Reference: 65EHHZ9…" at bounding box center [734, 483] width 1054 height 800
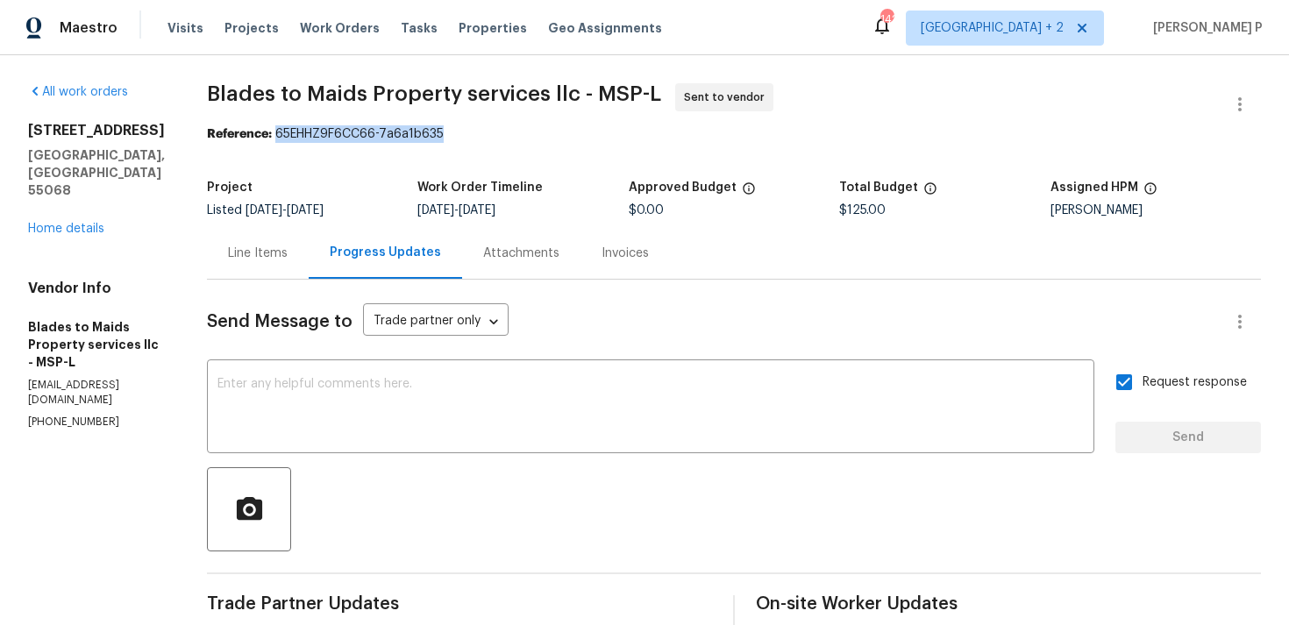
drag, startPoint x: 272, startPoint y: 132, endPoint x: 439, endPoint y: 131, distance: 167.5
click at [439, 131] on div "Reference: 65EHHZ9F6CC66-7a6a1b635" at bounding box center [734, 134] width 1054 height 18
copy div "65EHHZ9F6CC66-7a6a1b635"
click at [208, 103] on span "Blades to Maids Property services llc - MSP-L" at bounding box center [434, 93] width 454 height 21
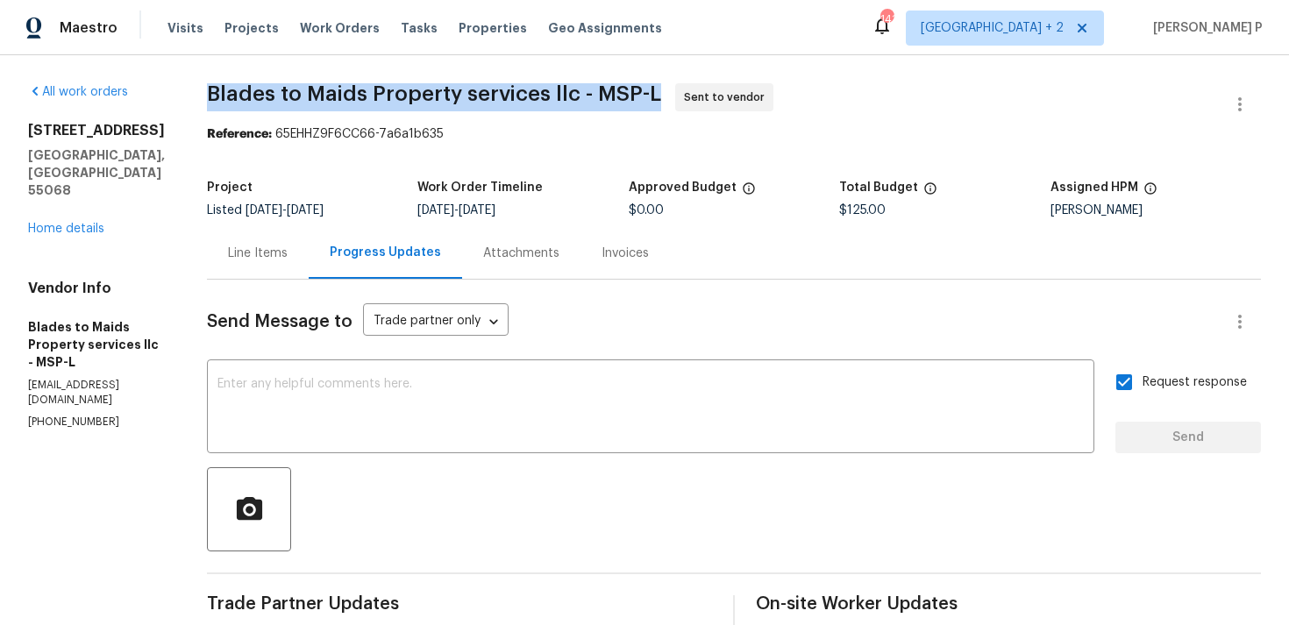
drag, startPoint x: 196, startPoint y: 89, endPoint x: 647, endPoint y: 89, distance: 451.6
click at [647, 89] on div "All work orders [STREET_ADDRESS] Home details Vendor Info Blades to Maids Prope…" at bounding box center [644, 483] width 1289 height 856
copy span "Blades to Maids Property services llc - MSP-L"
click at [277, 270] on div "Line Items" at bounding box center [258, 253] width 102 height 52
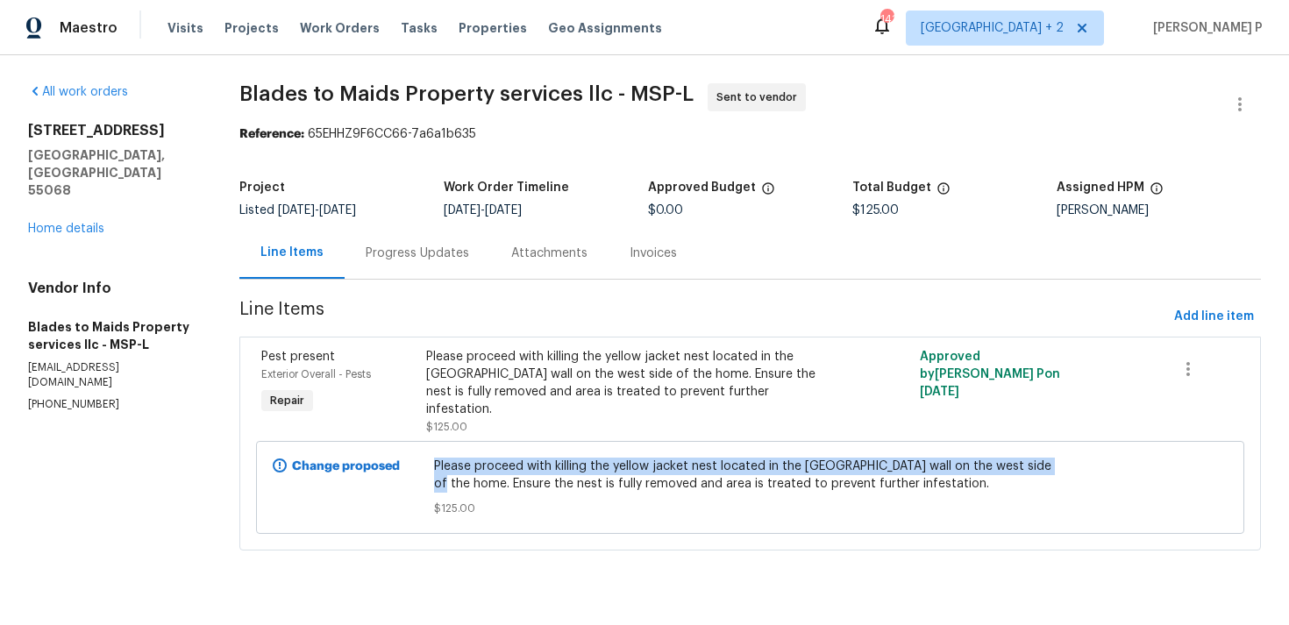
copy div "Please proceed with killing the yellow jacket nest located in the [GEOGRAPHIC_D…"
drag, startPoint x: 435, startPoint y: 450, endPoint x: 1056, endPoint y: 443, distance: 620.9
click at [1056, 443] on div "Change proposed Please proceed with killing the yellow jacket nest located in t…" at bounding box center [750, 487] width 988 height 93
